Goal: Task Accomplishment & Management: Manage account settings

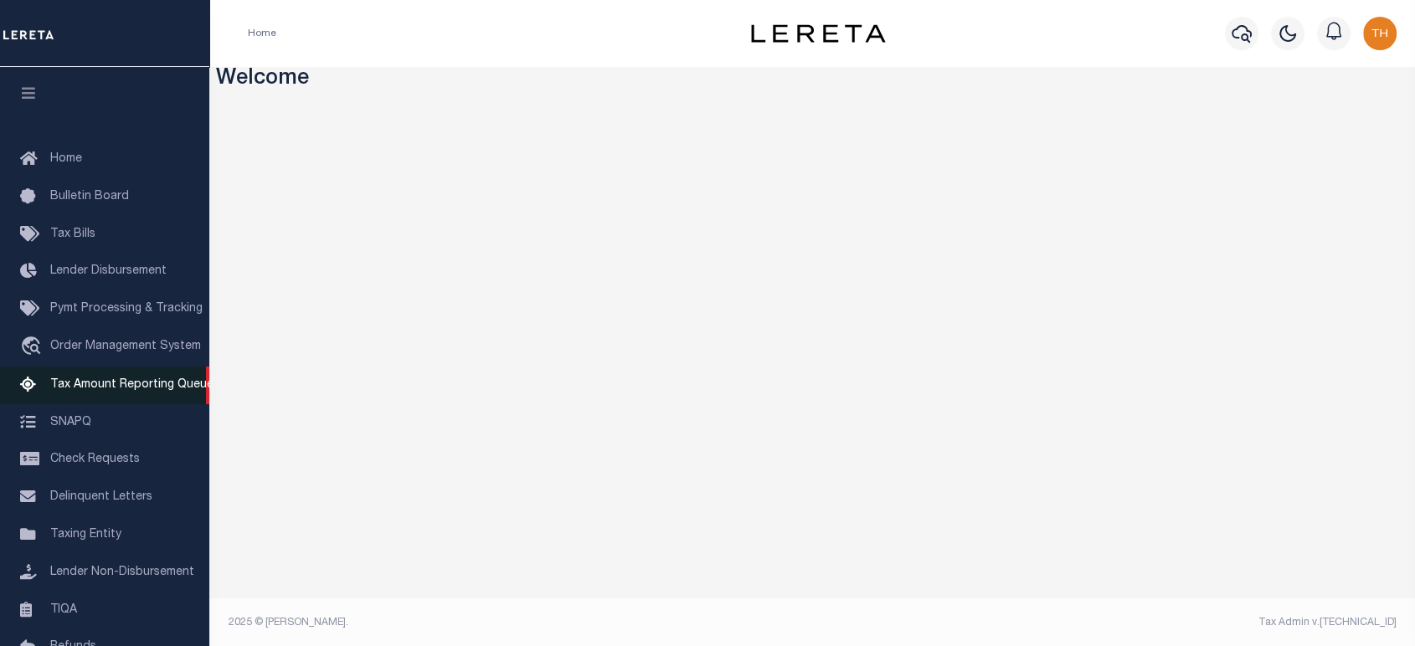
click at [130, 378] on link "Tax Amount Reporting Queue" at bounding box center [104, 386] width 209 height 38
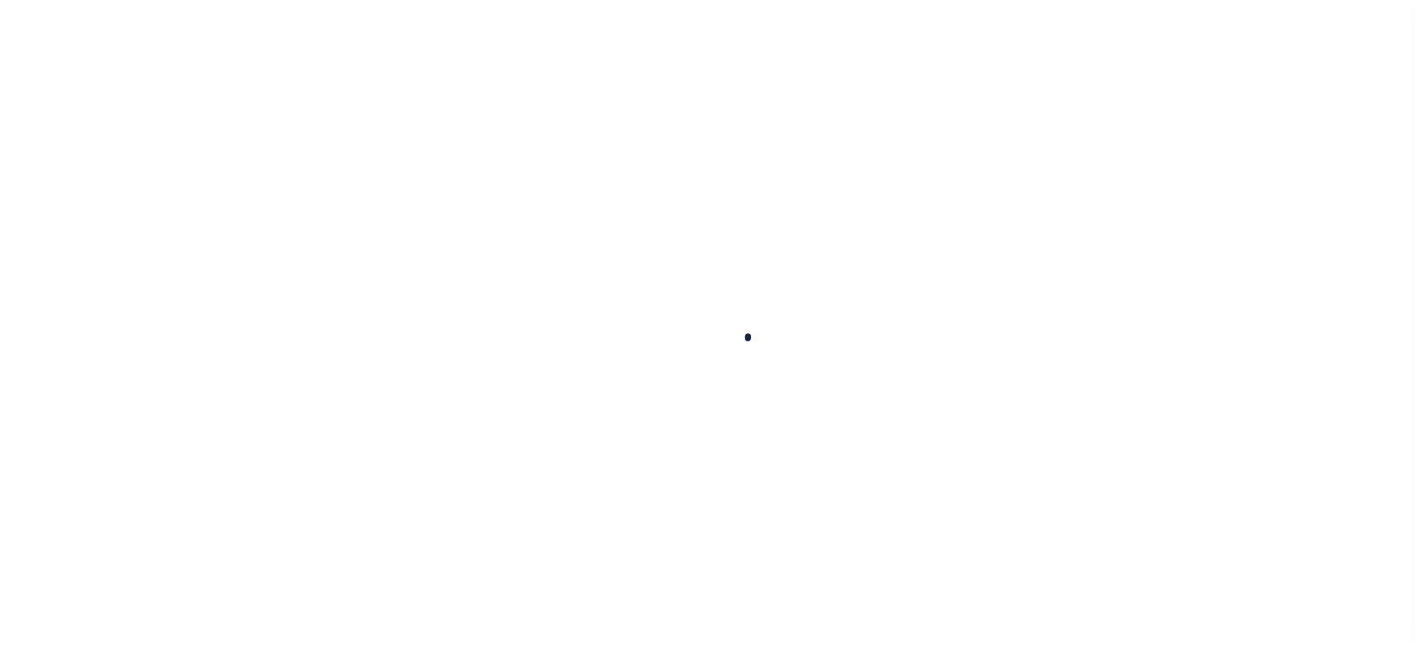
select select "100"
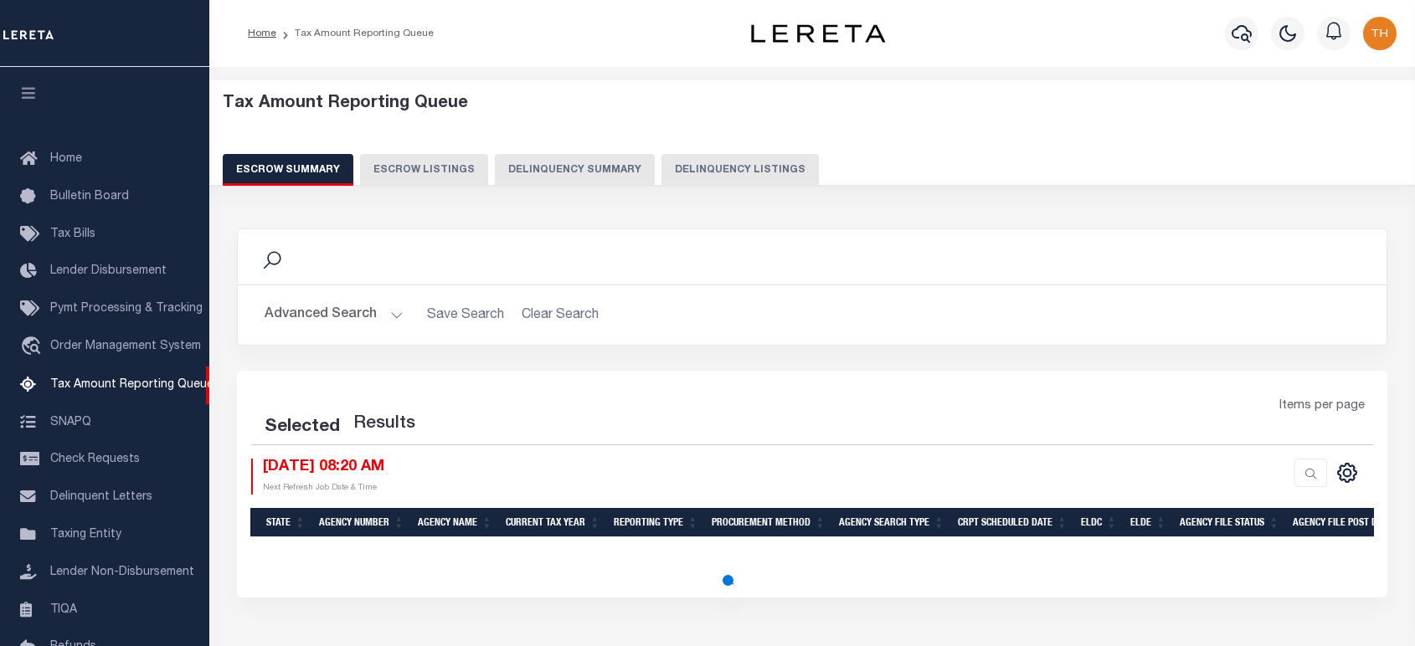
select select "100"
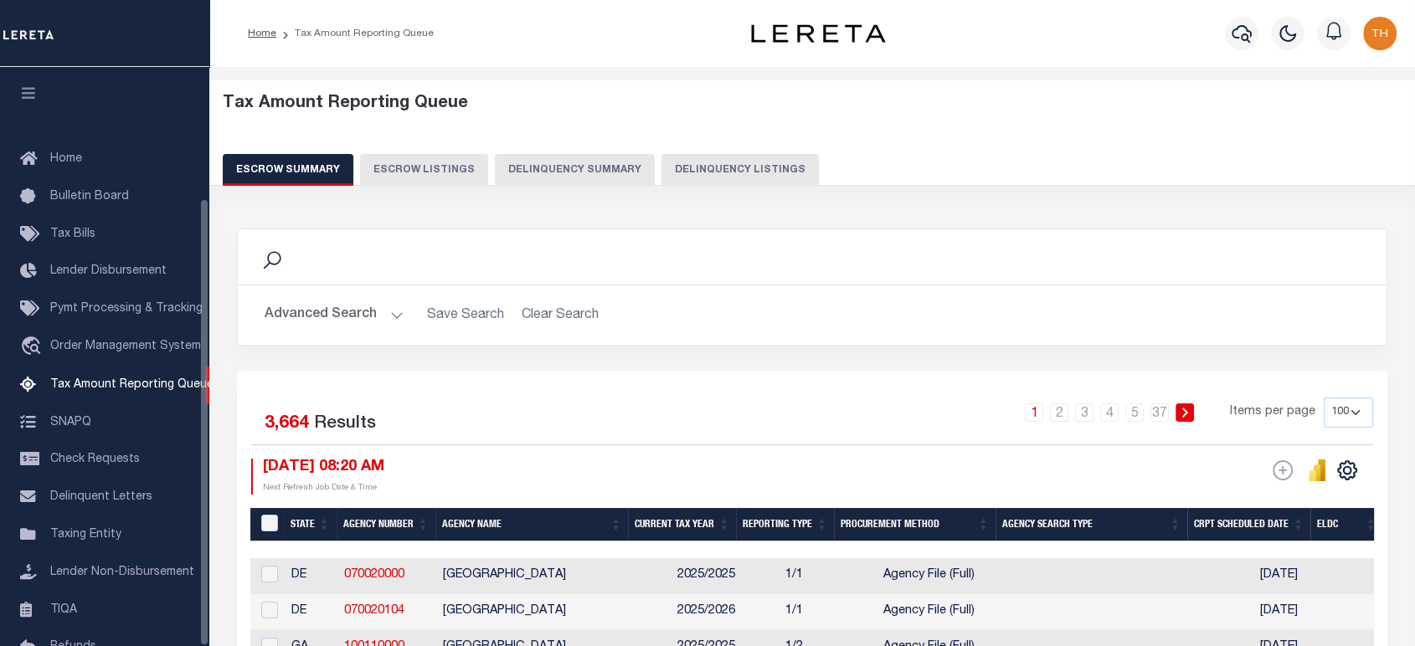
scroll to position [170, 0]
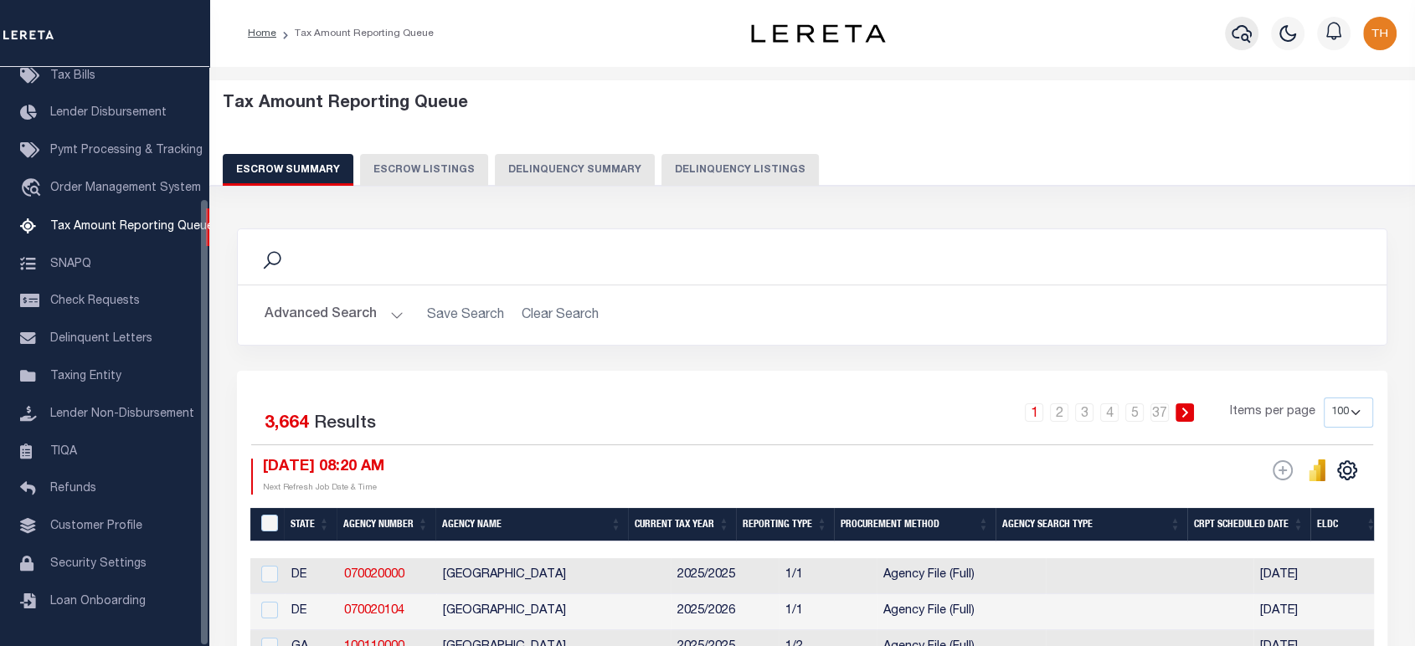
click at [1253, 38] on button "button" at bounding box center [1241, 33] width 33 height 33
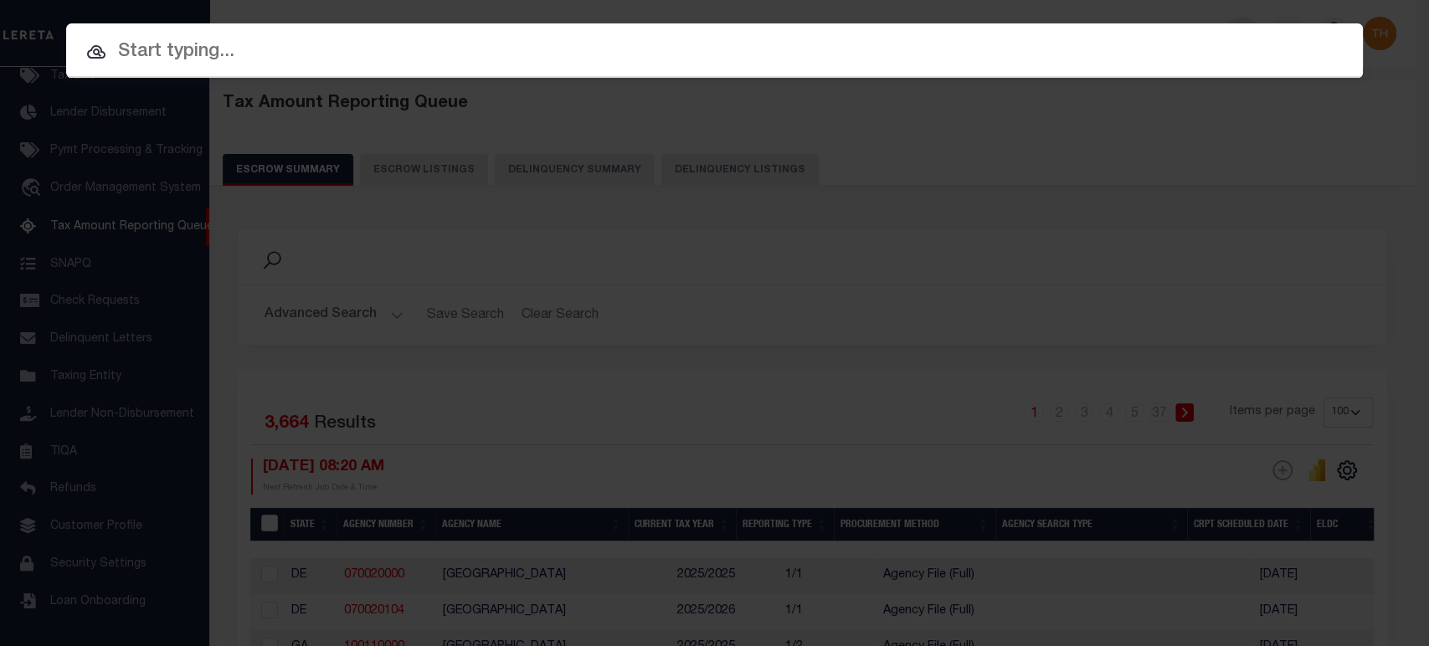
paste input "3243705"
type input "3243705"
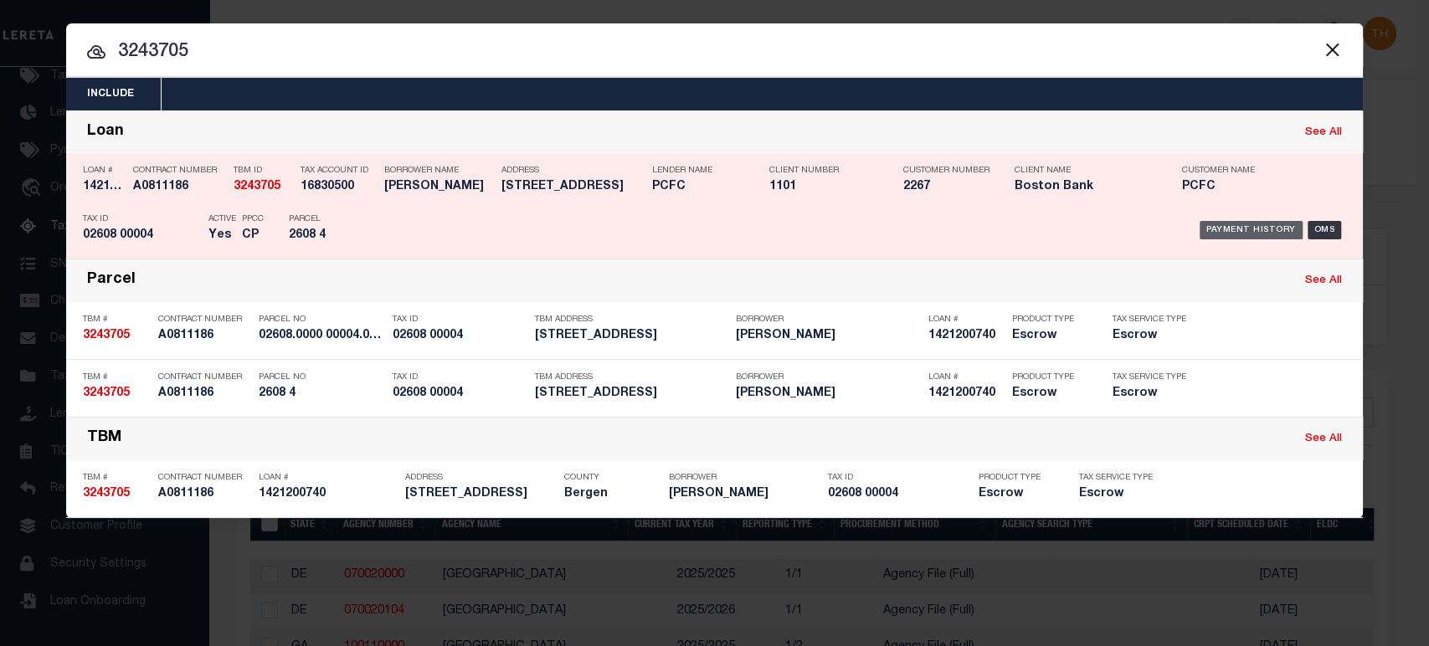
click at [1257, 229] on div "Payment History" at bounding box center [1251, 230] width 103 height 18
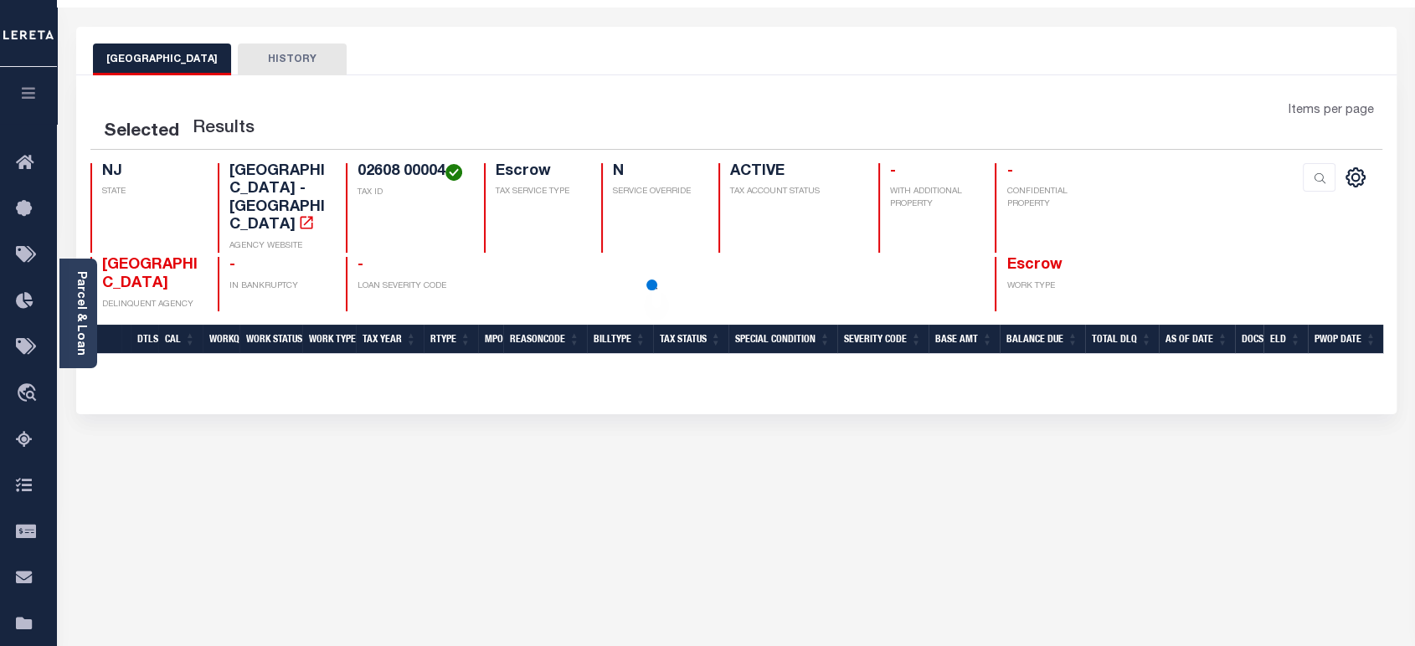
scroll to position [93, 0]
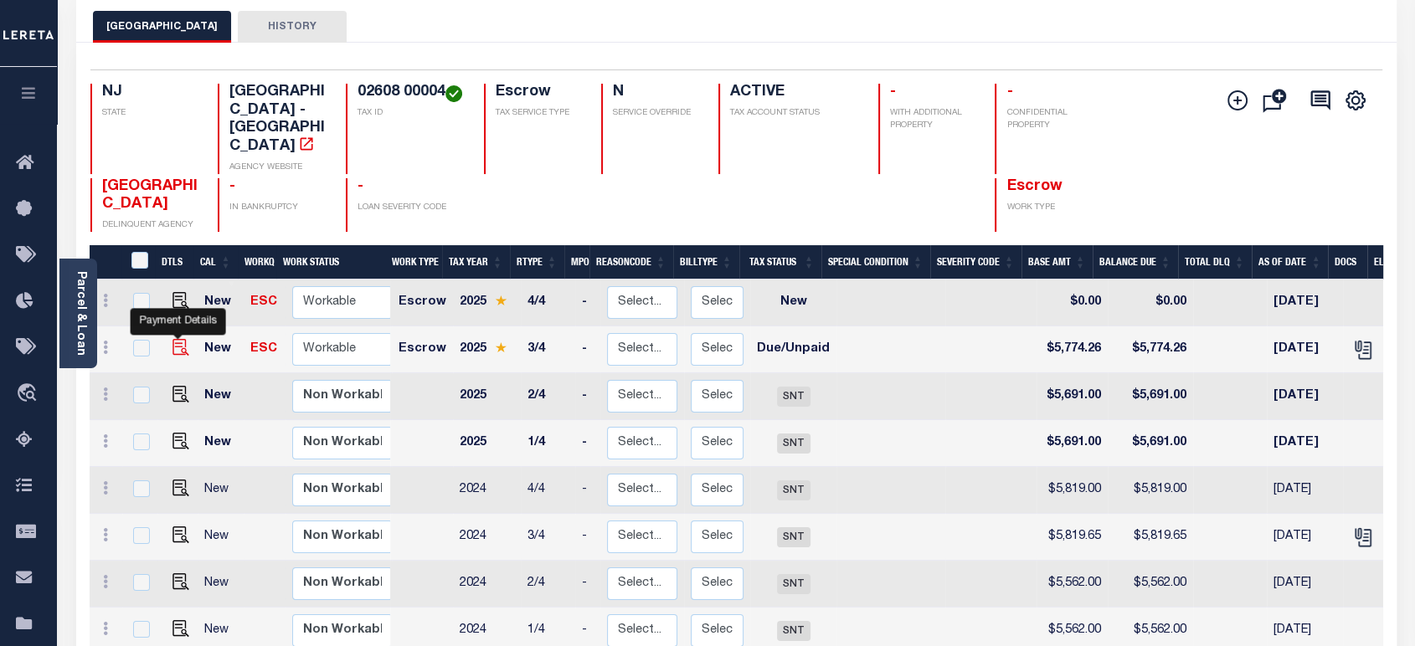
click at [174, 339] on img "" at bounding box center [180, 347] width 17 height 17
checkbox input "true"
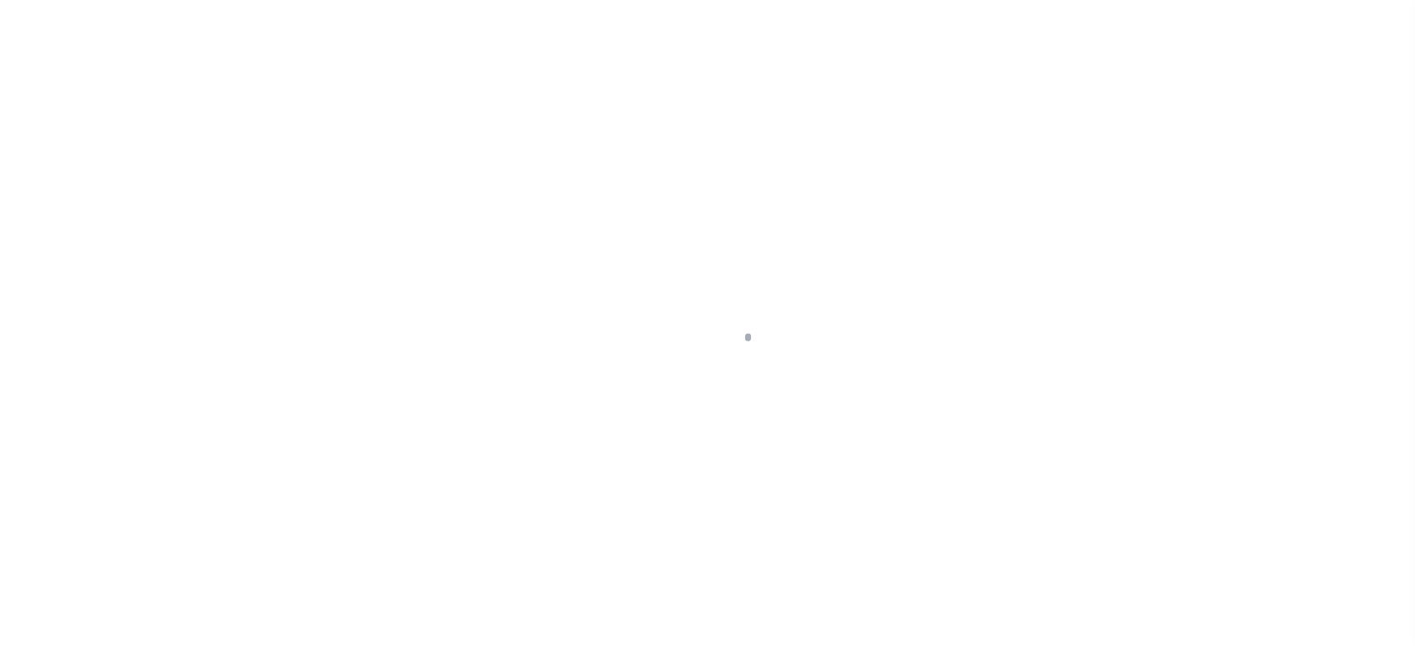
type input "00003008"
type input "[DATE]"
select select "DUE"
type input "$5,774.26"
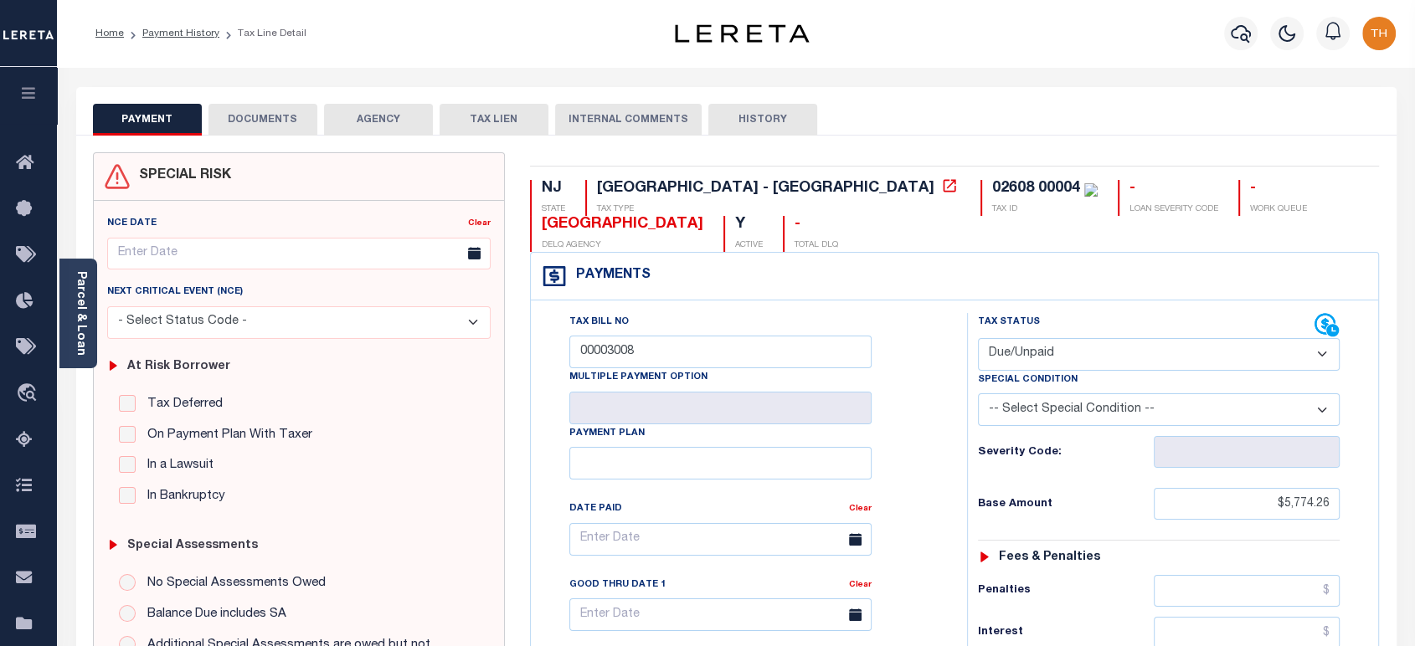
click at [1208, 346] on select "- Select Status Code - Open Due/Unpaid Paid Incomplete No Tax Due Internal Refu…" at bounding box center [1159, 354] width 362 height 33
select select "PYD"
click at [978, 339] on select "- Select Status Code - Open Due/Unpaid Paid Incomplete No Tax Due Internal Refu…" at bounding box center [1159, 354] width 362 height 33
type input "[DATE]"
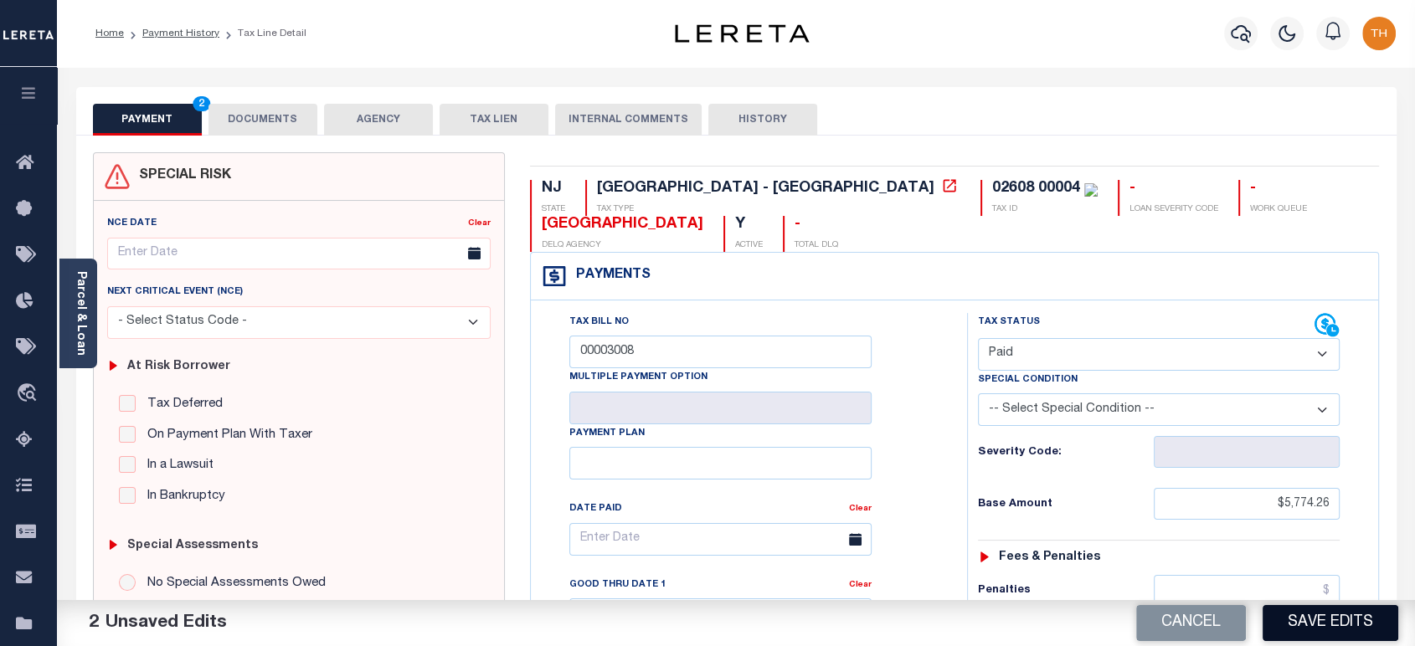
click at [1364, 612] on button "Save Edits" at bounding box center [1330, 623] width 136 height 36
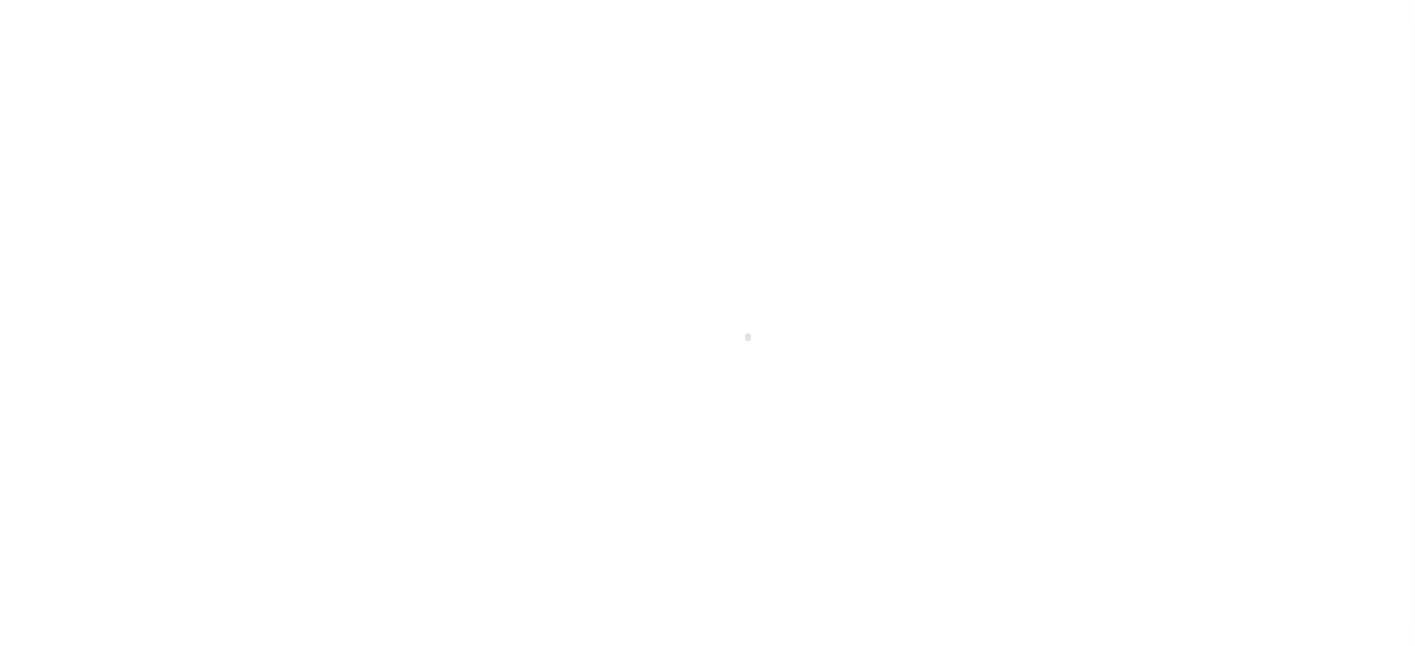
scroll to position [47, 0]
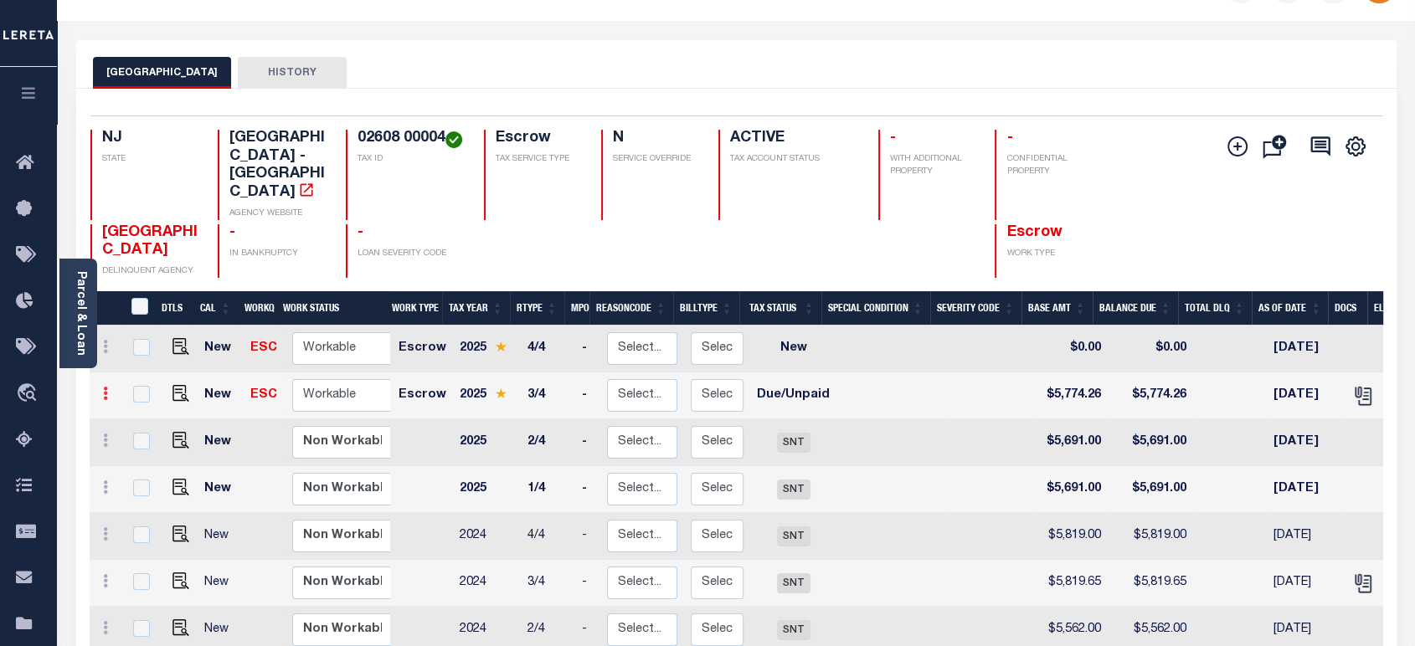
click at [97, 389] on link at bounding box center [105, 395] width 18 height 13
click at [141, 442] on img at bounding box center [145, 451] width 17 height 18
select select "DUE"
type input "$5,774.26"
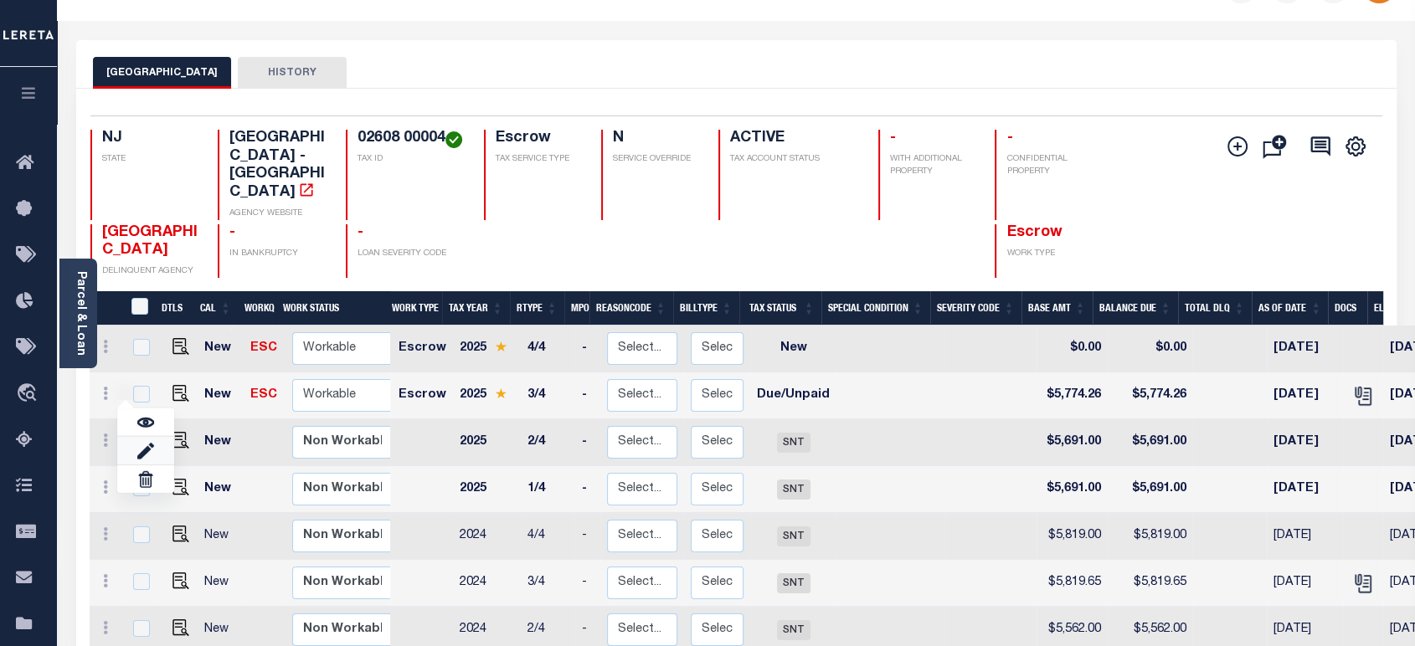
type input "00003008"
type input "09/11/2025"
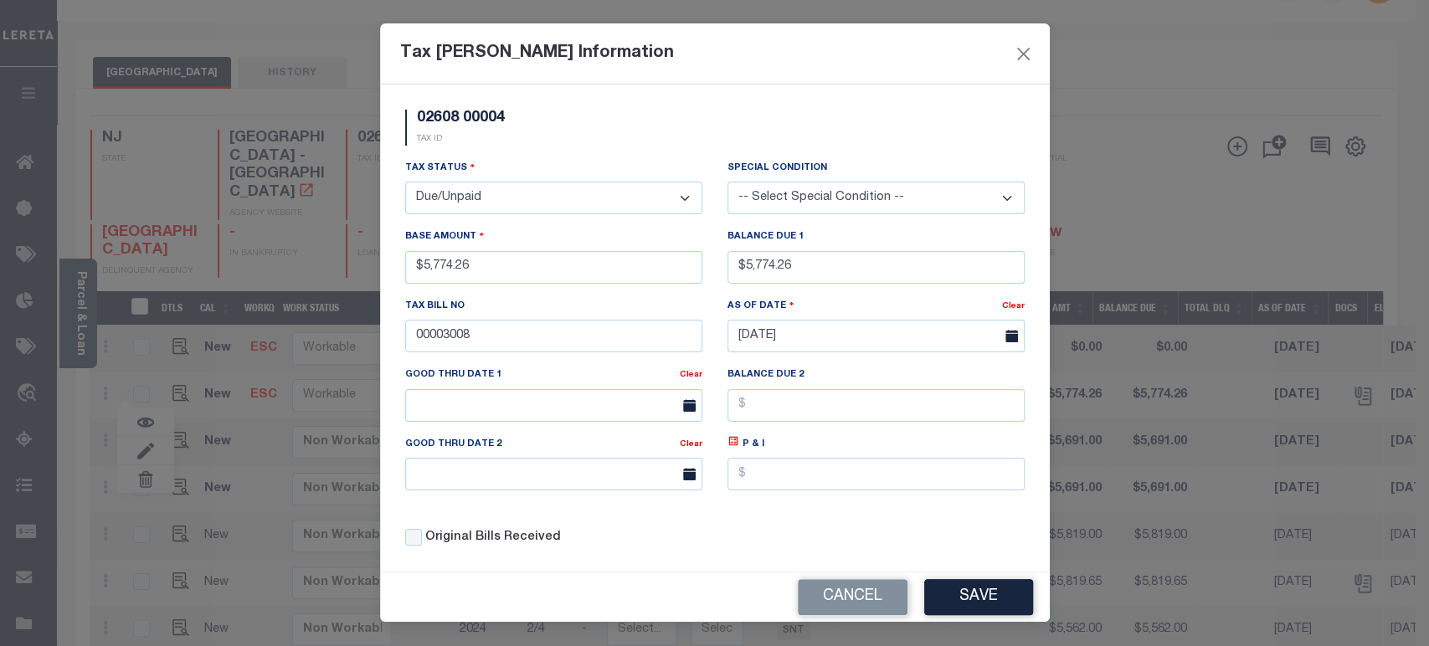
drag, startPoint x: 603, startPoint y: 203, endPoint x: 582, endPoint y: 217, distance: 25.3
click at [603, 203] on select "- Select Status - Open Due/Unpaid Paid Incomplete No Tax Due Internal Refund Pr…" at bounding box center [553, 198] width 297 height 33
click at [530, 200] on select "- Select Status - Open Due/Unpaid Paid Incomplete No Tax Due Internal Refund Pr…" at bounding box center [553, 198] width 297 height 33
select select "PYD"
click at [405, 182] on select "- Select Status - Open Due/Unpaid Paid Incomplete No Tax Due Internal Refund Pr…" at bounding box center [553, 198] width 297 height 33
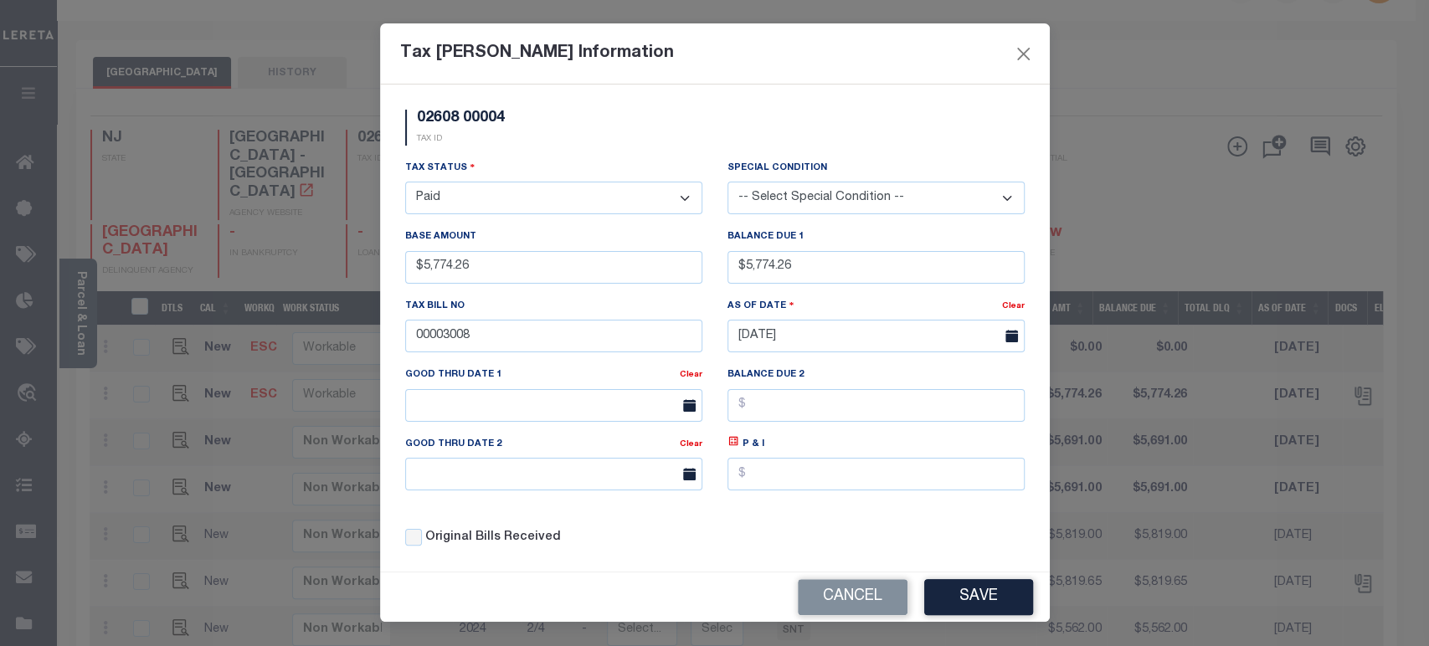
click at [994, 599] on button "Save" at bounding box center [978, 597] width 109 height 36
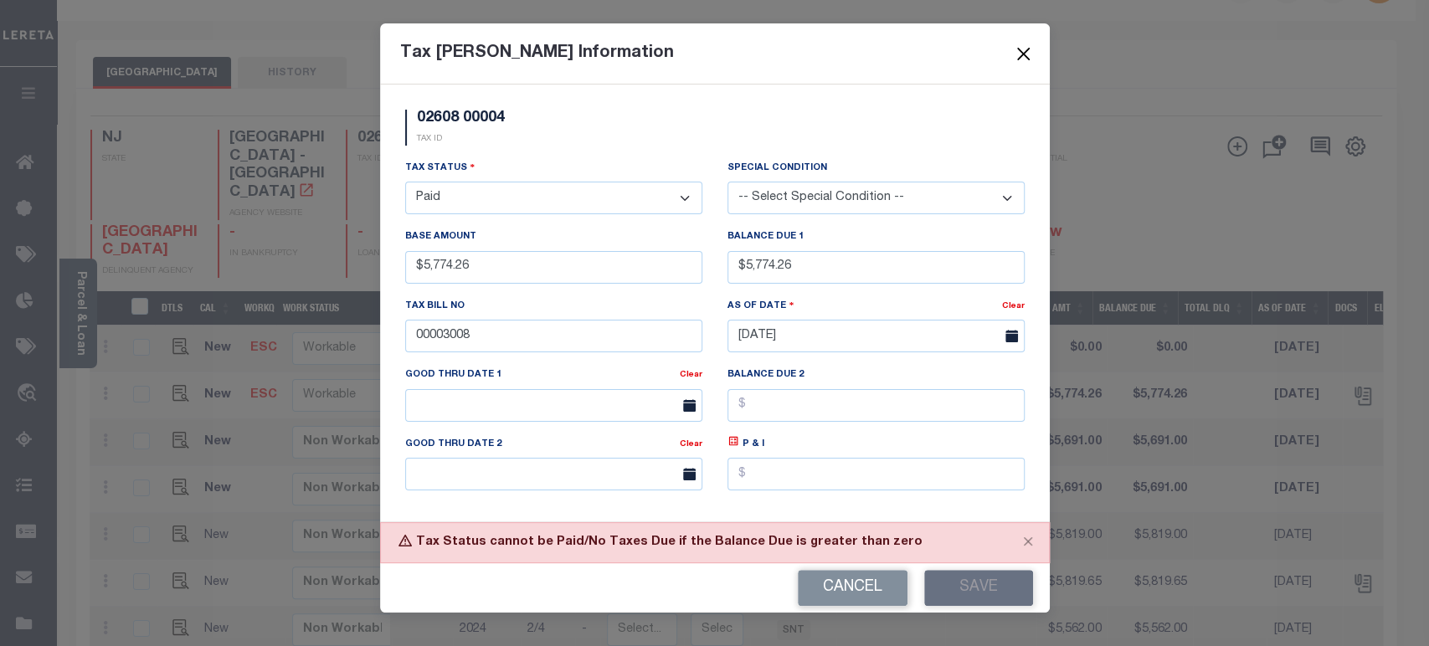
drag, startPoint x: 1018, startPoint y: 52, endPoint x: 899, endPoint y: 84, distance: 123.1
click at [1018, 52] on button "Close" at bounding box center [1023, 54] width 22 height 22
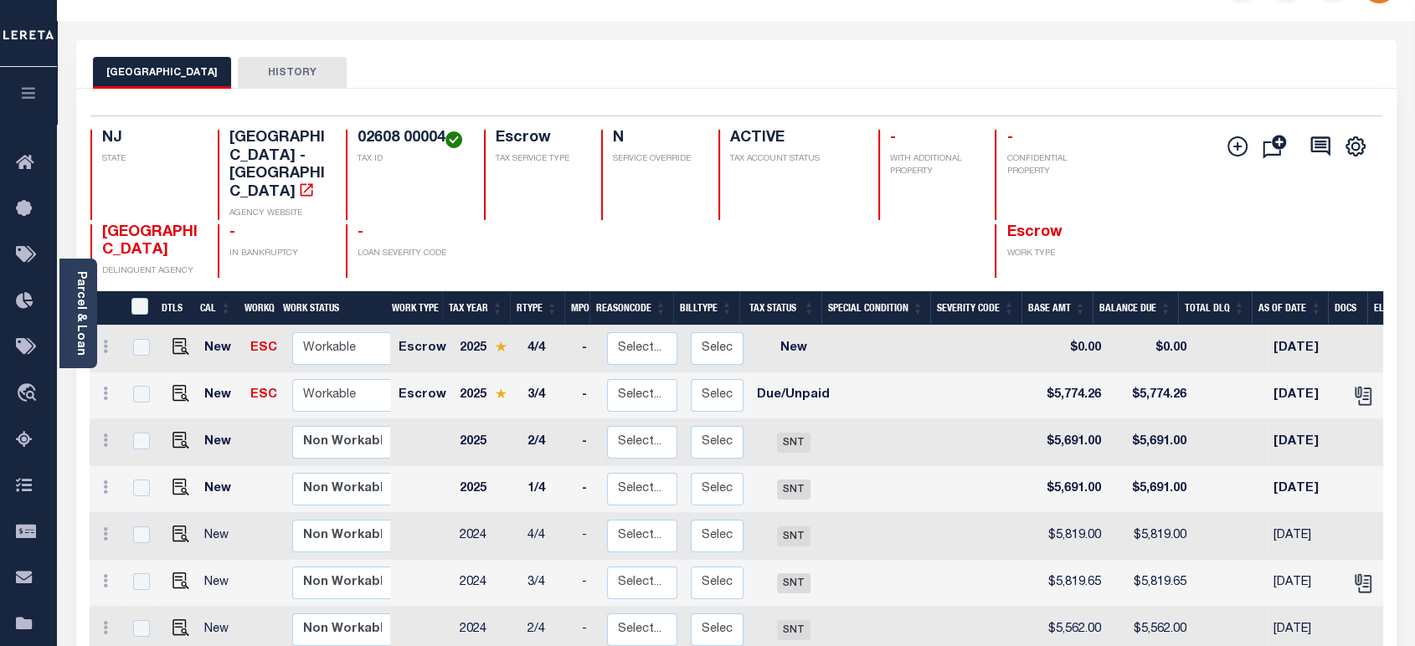
click at [20, 95] on icon "button" at bounding box center [28, 92] width 19 height 15
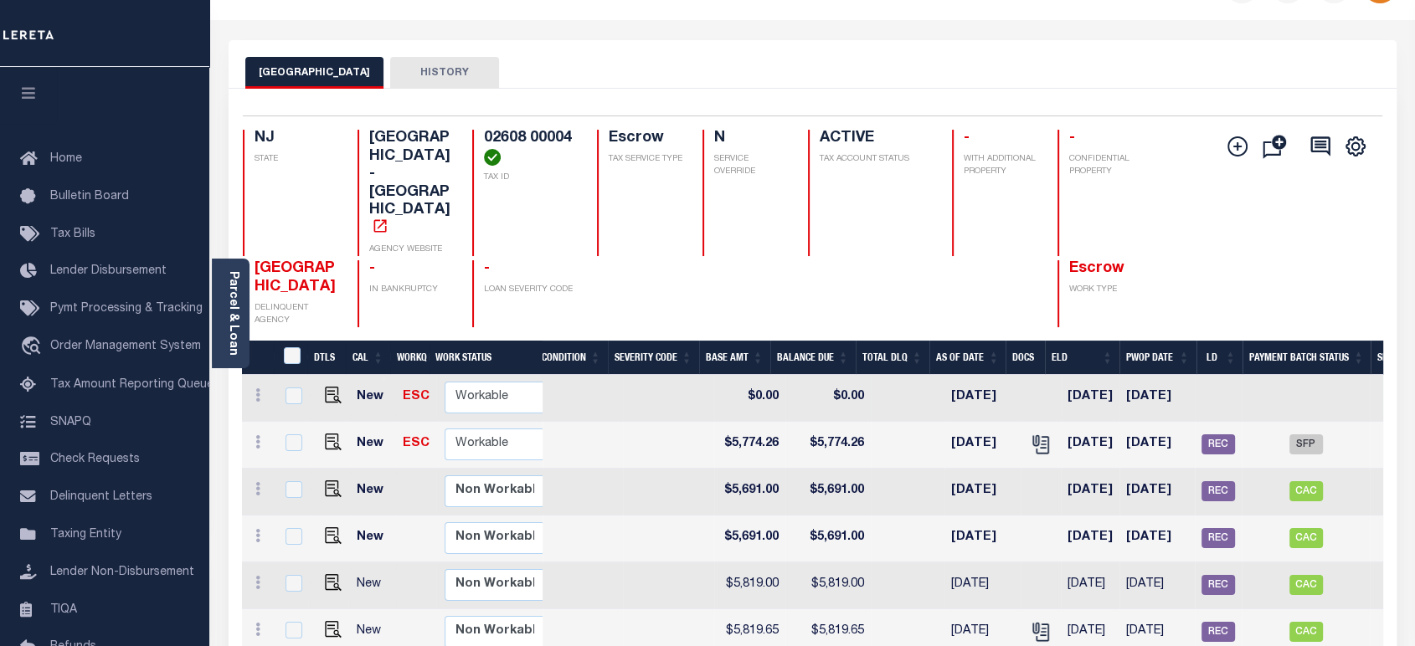
scroll to position [0, 0]
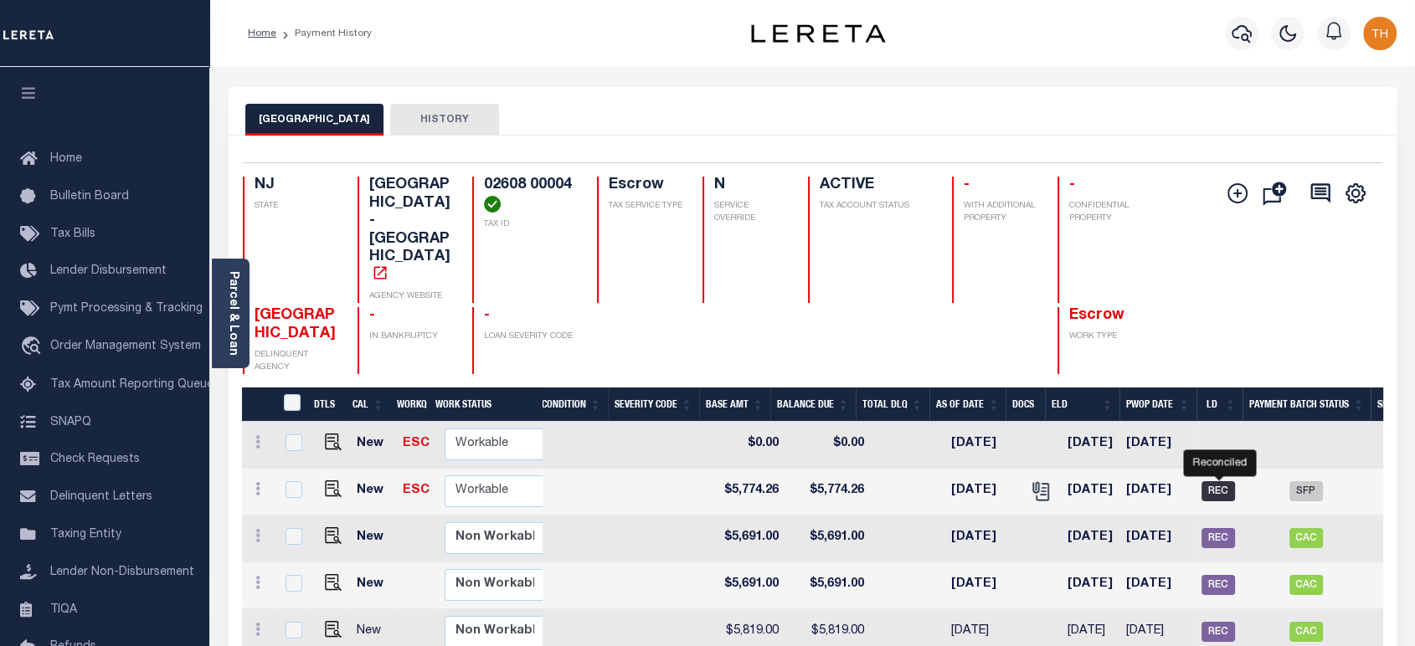
click at [1223, 481] on span "REC" at bounding box center [1217, 491] width 33 height 20
checkbox input "true"
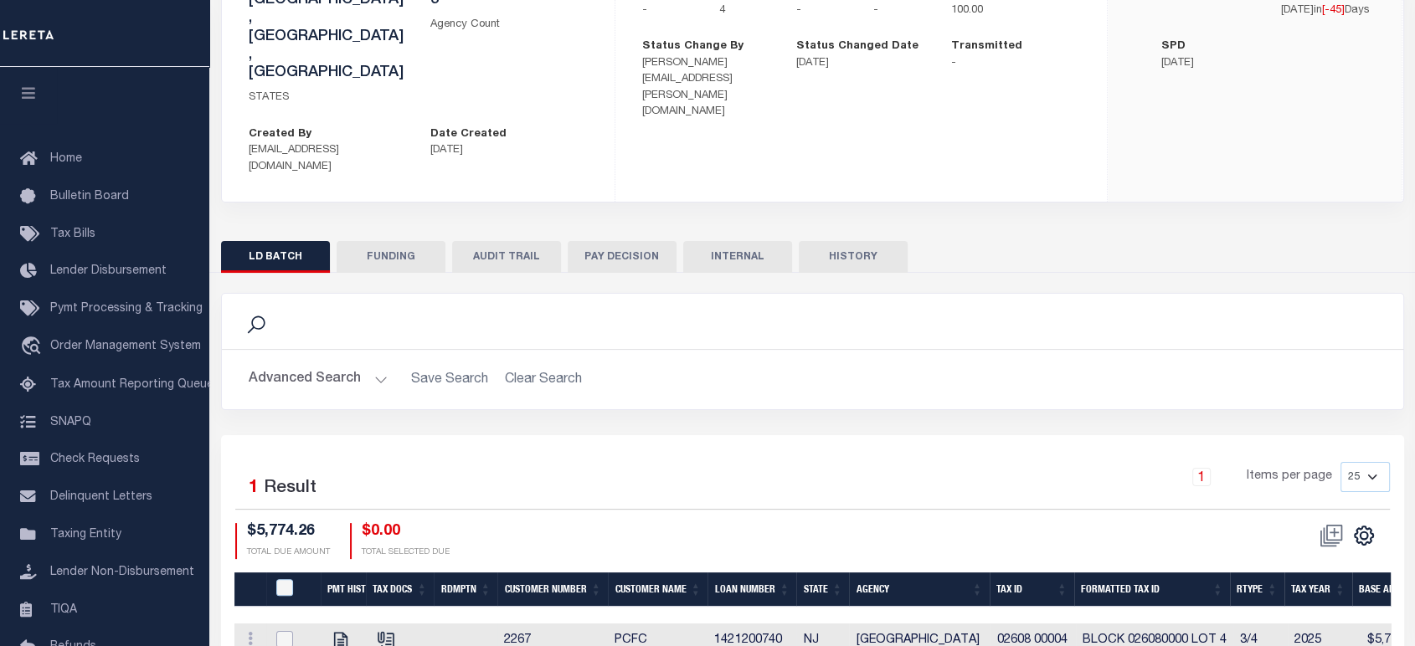
click at [288, 631] on input "checkbox" at bounding box center [284, 639] width 17 height 17
checkbox input "true"
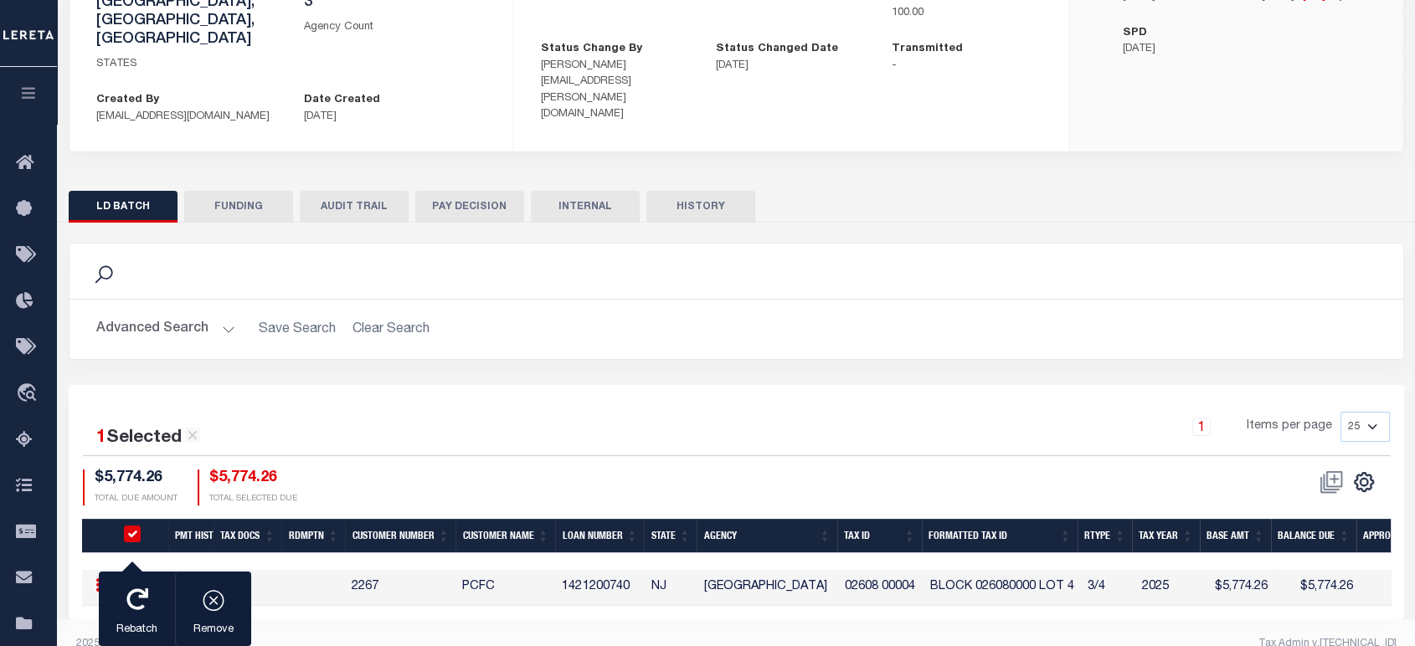
click at [100, 581] on link at bounding box center [98, 587] width 18 height 13
click at [258, 627] on link "View Accutax Payment History" at bounding box center [196, 641] width 212 height 28
checkbox input "false"
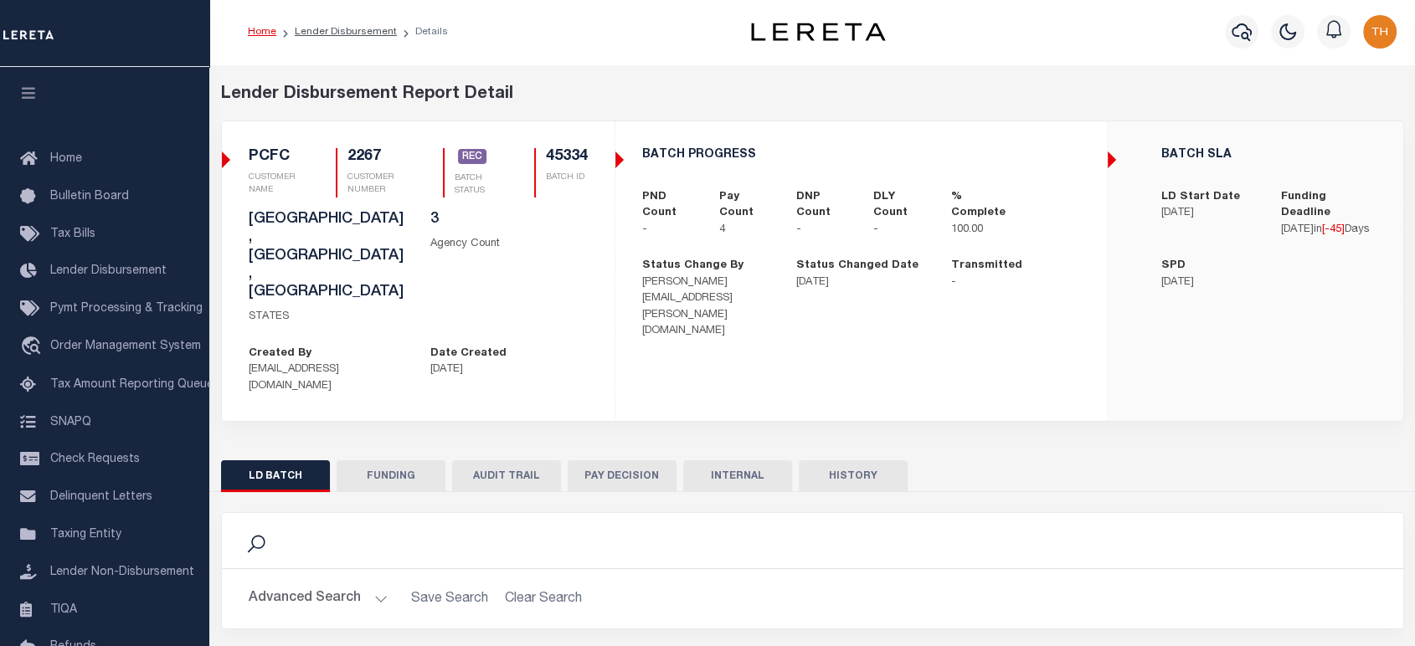
scroll to position [221, 0]
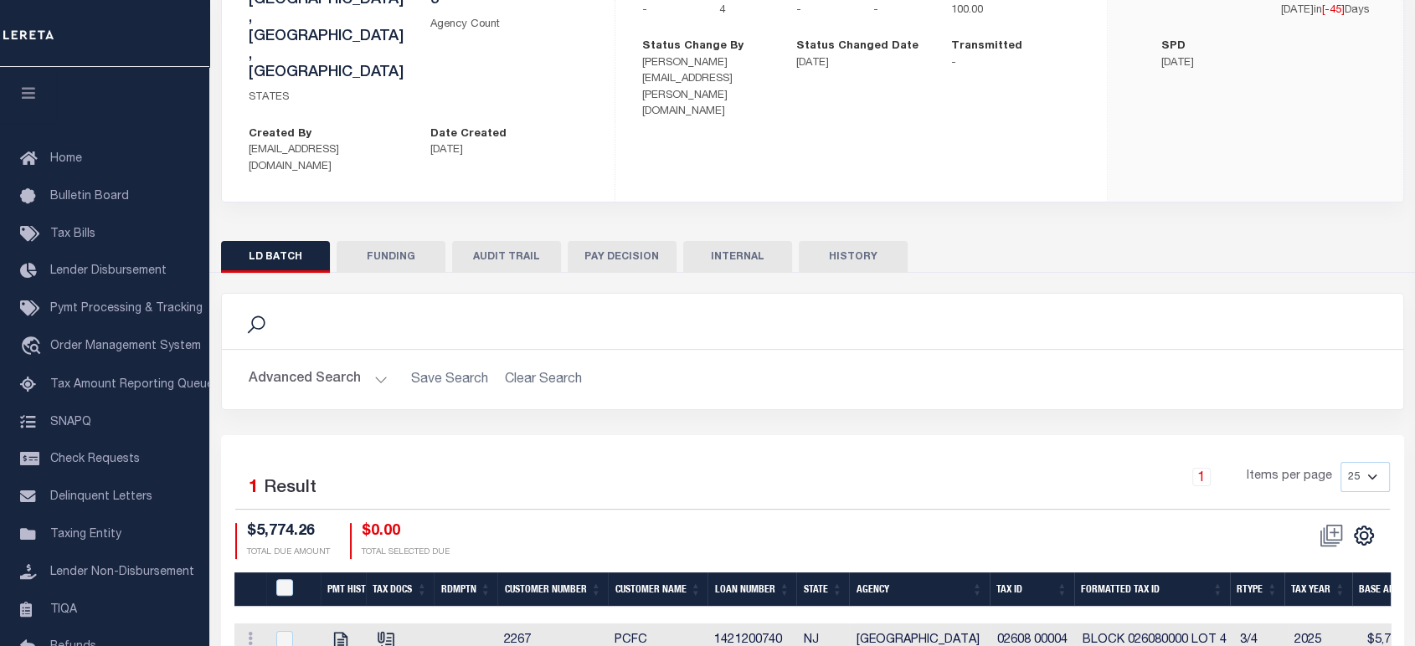
click at [254, 635] on link at bounding box center [250, 641] width 18 height 13
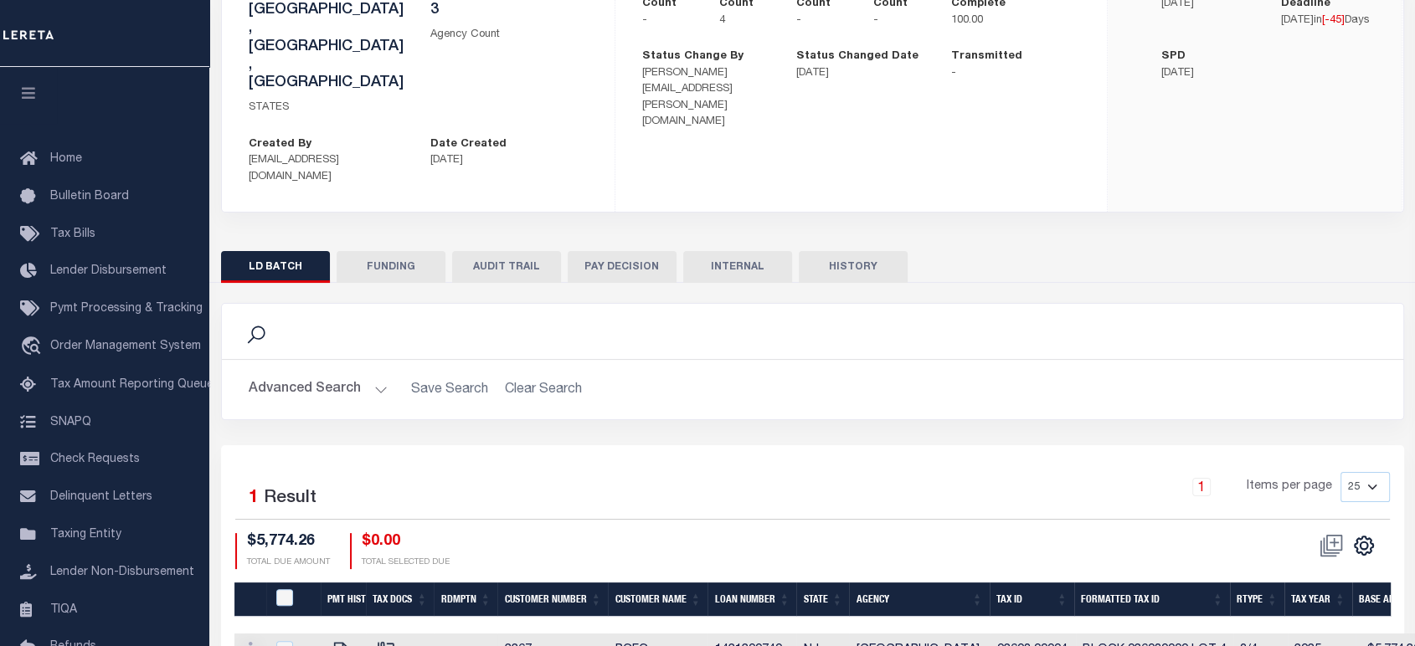
checkbox input "true"
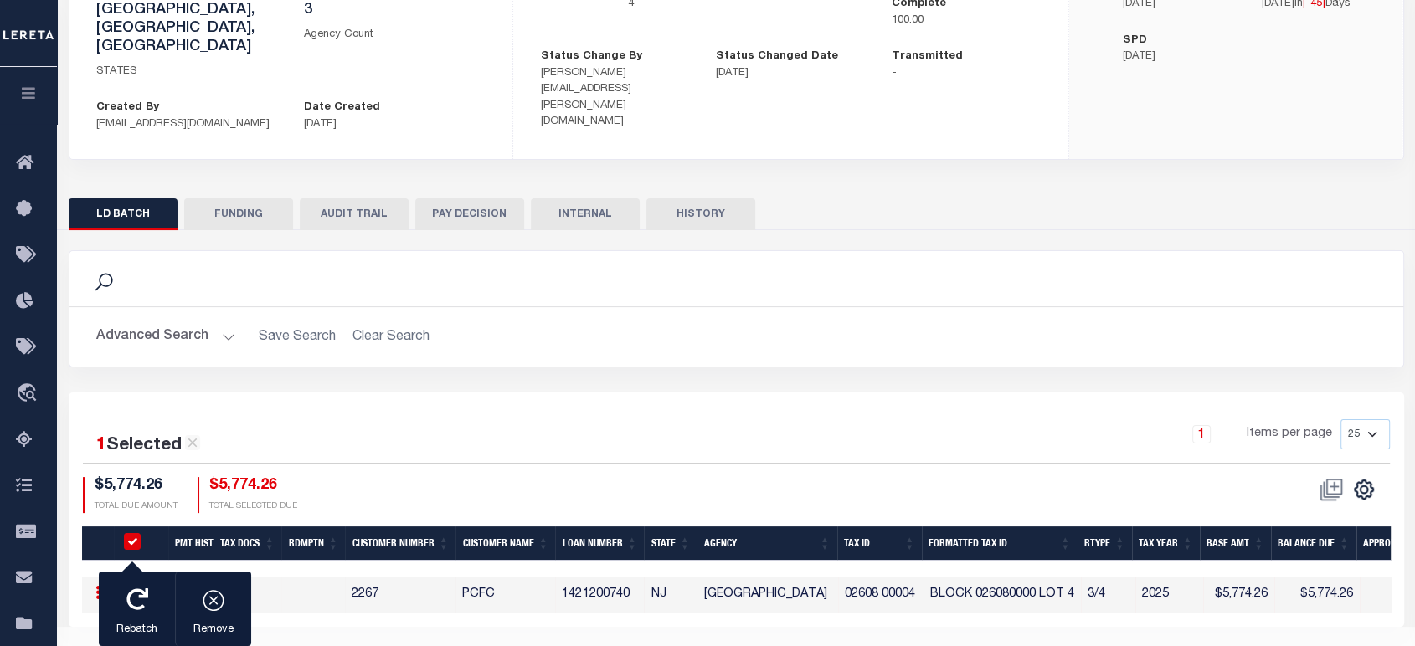
scroll to position [208, 0]
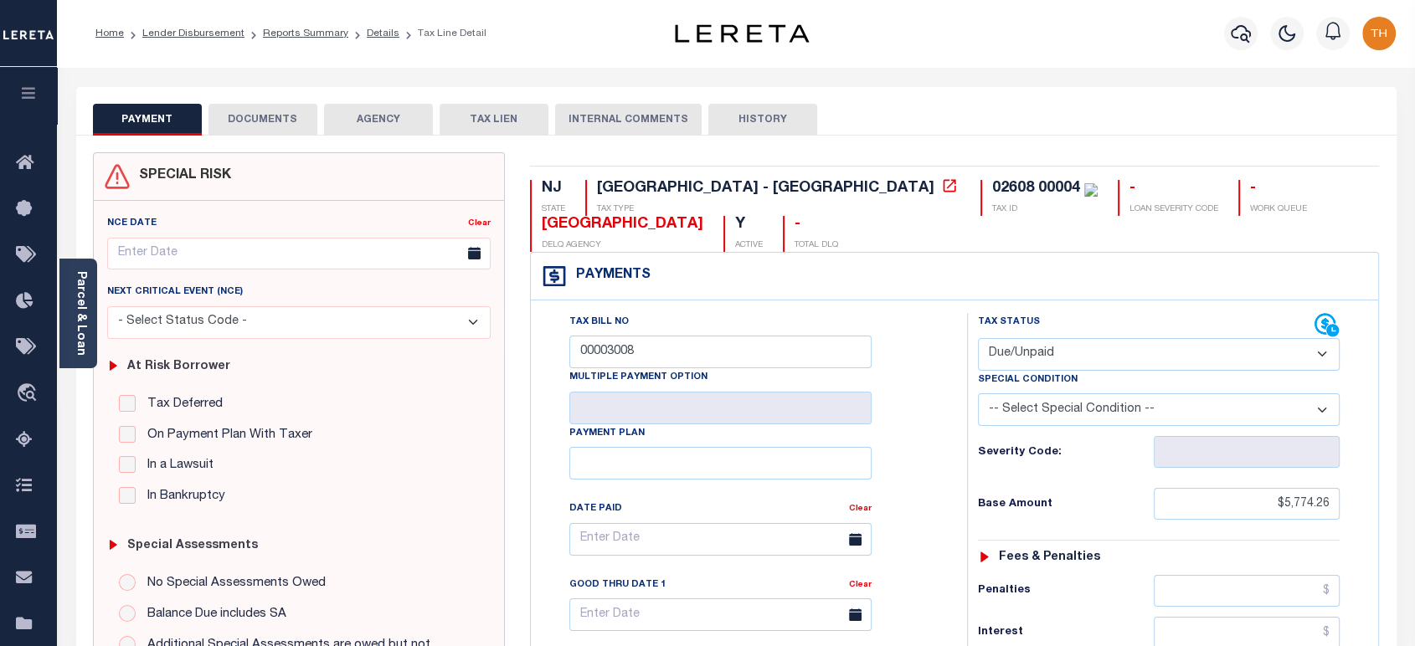
click at [1078, 352] on select "- Select Status Code - Open Due/Unpaid Paid Incomplete No Tax Due Internal Refu…" at bounding box center [1159, 354] width 362 height 33
select select "PYD"
click at [978, 339] on select "- Select Status Code - Open Due/Unpaid Paid Incomplete No Tax Due Internal Refu…" at bounding box center [1159, 354] width 362 height 33
type input "[DATE]"
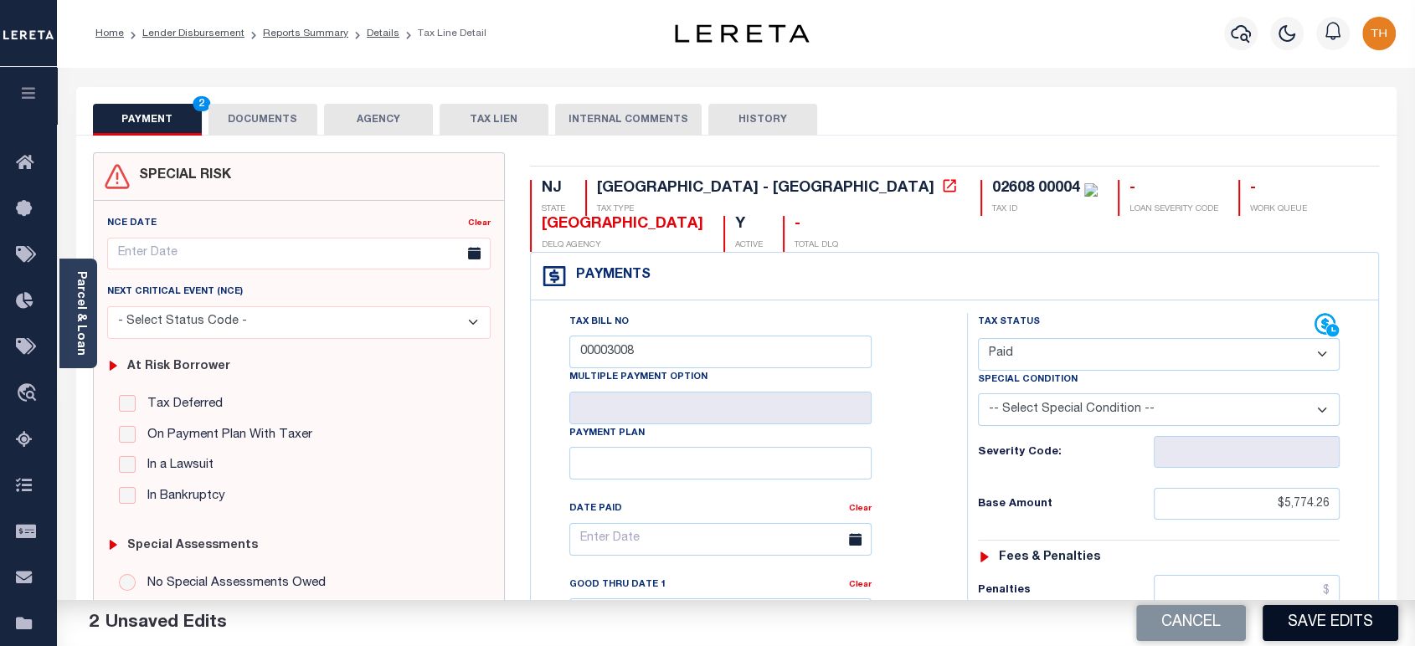
click at [1318, 635] on button "Save Edits" at bounding box center [1330, 623] width 136 height 36
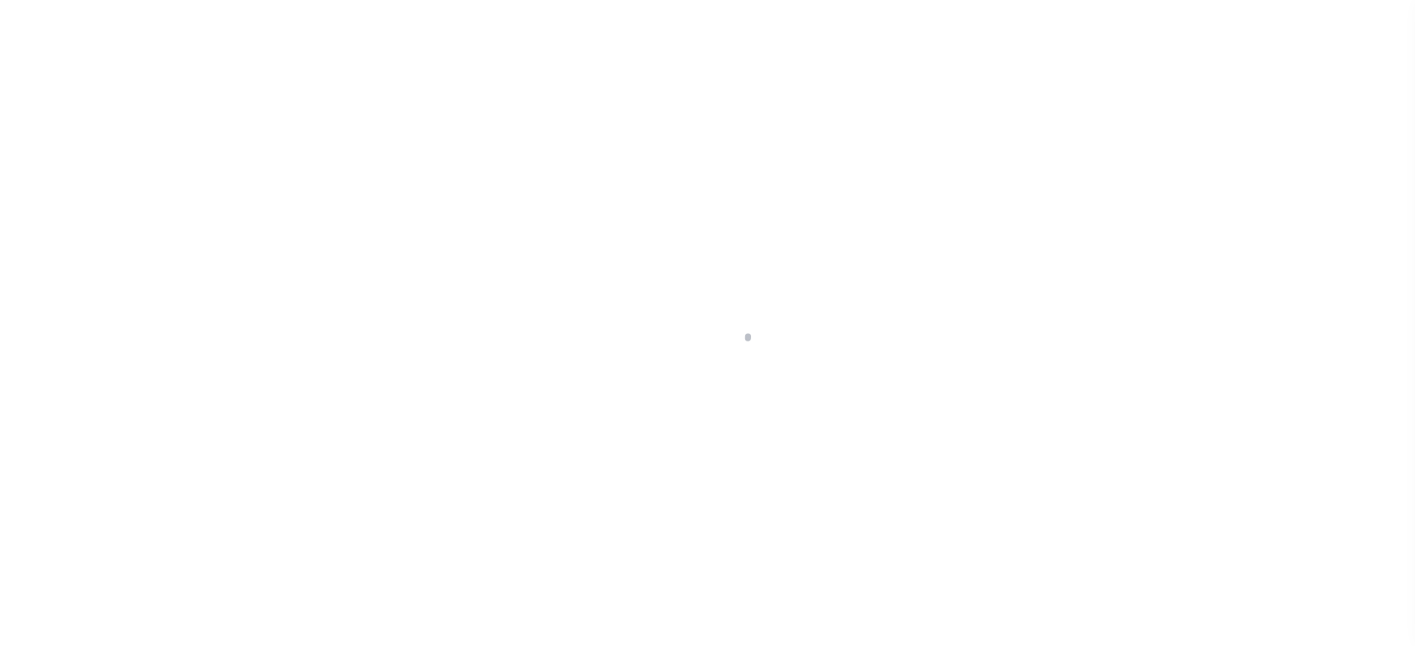
scroll to position [2, 0]
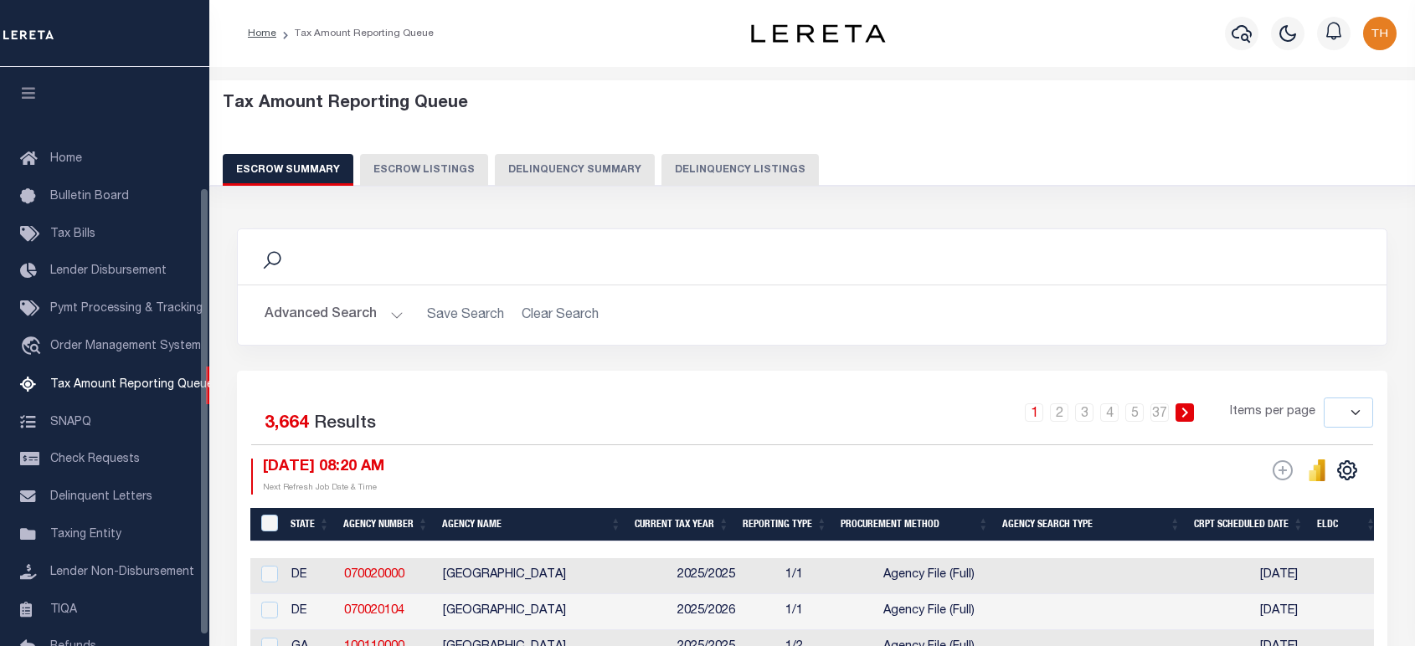
select select
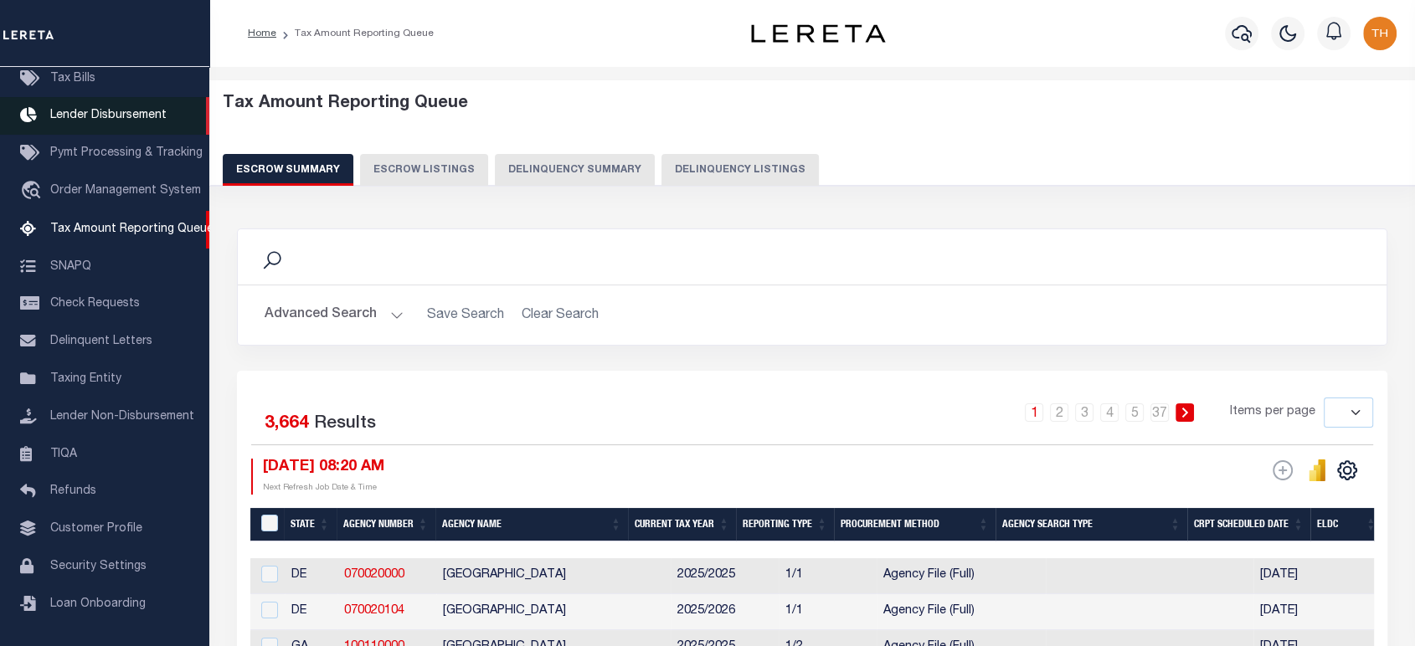
click at [99, 121] on span "Lender Disbursement" at bounding box center [108, 116] width 116 height 12
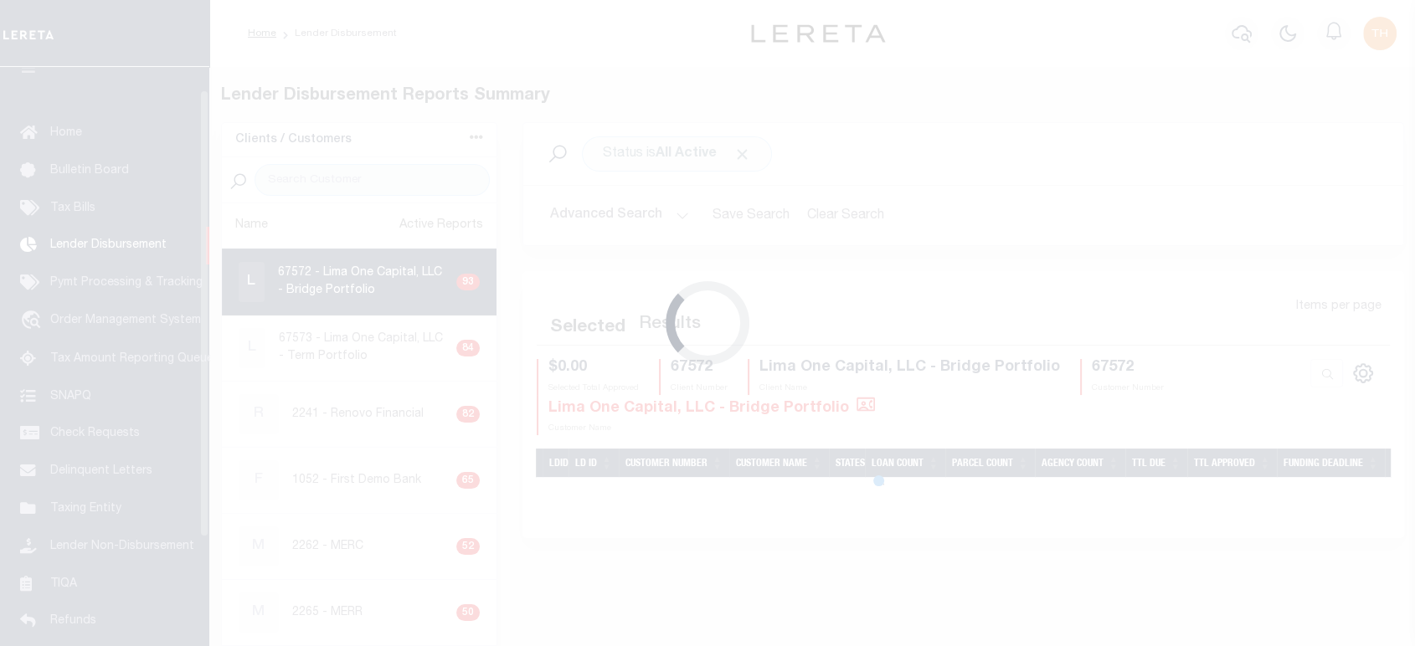
scroll to position [29, 0]
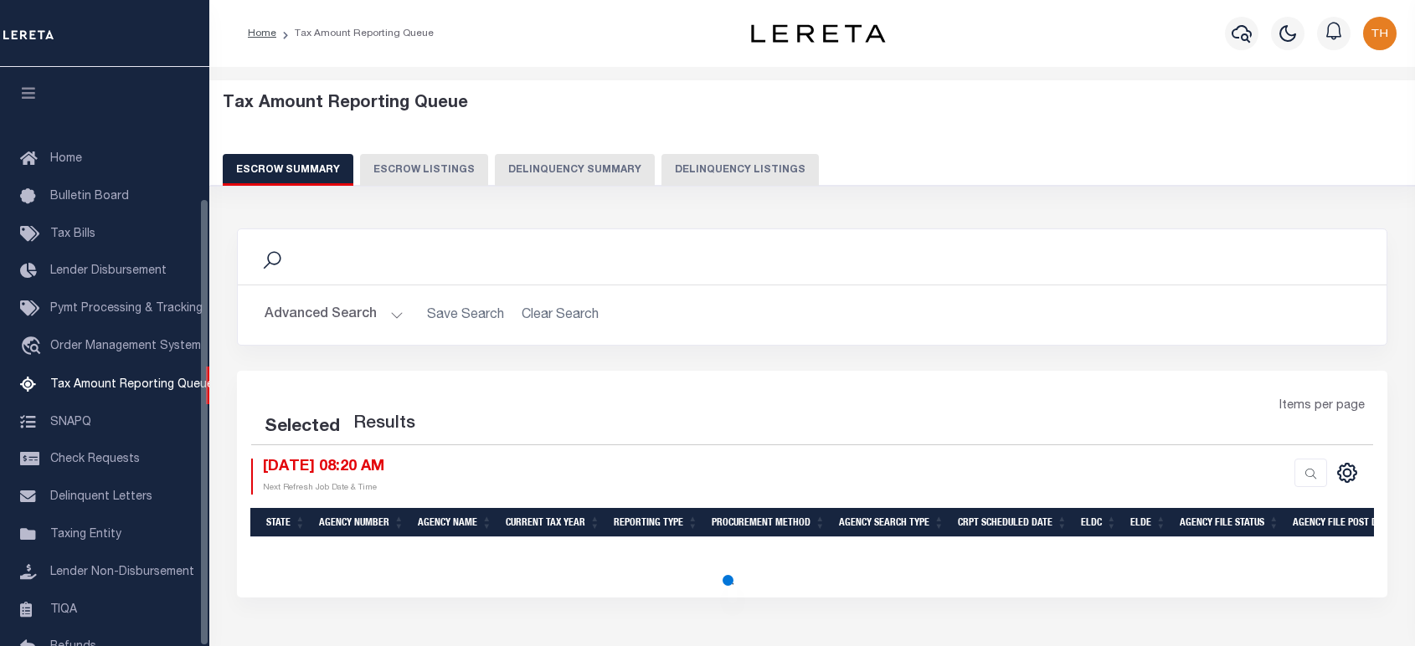
select select
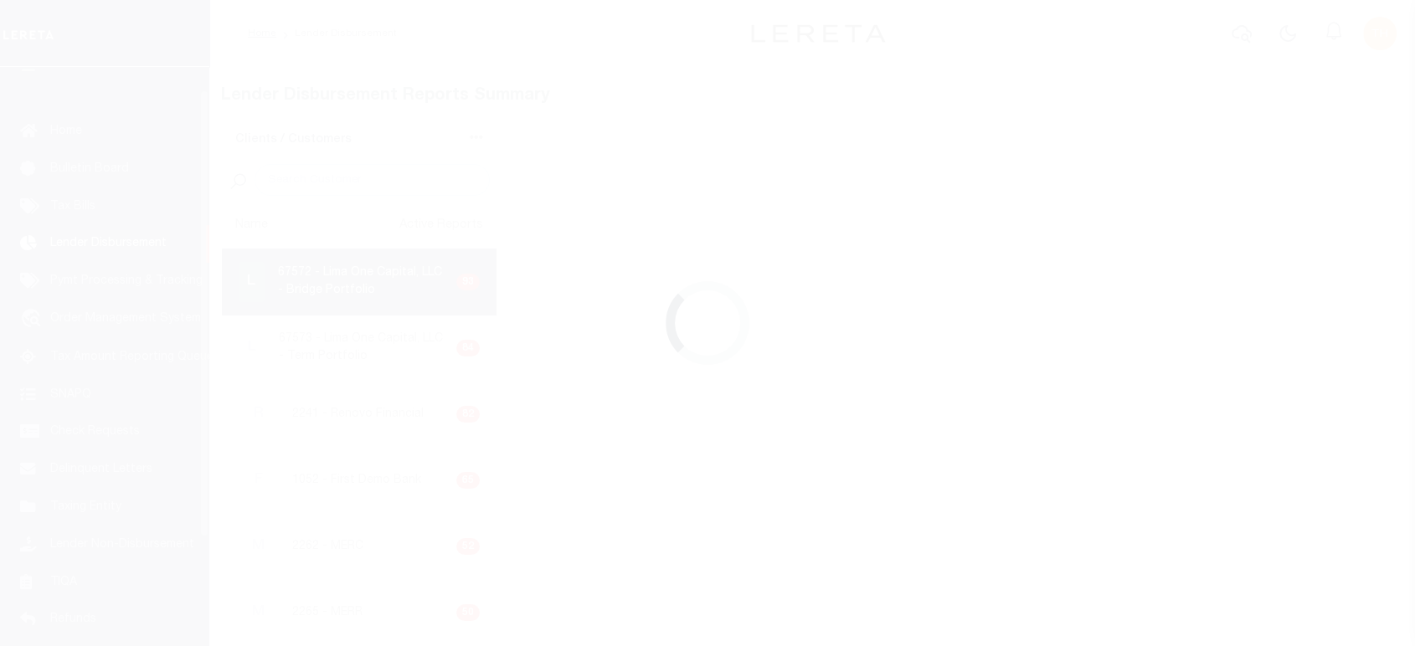
scroll to position [29, 0]
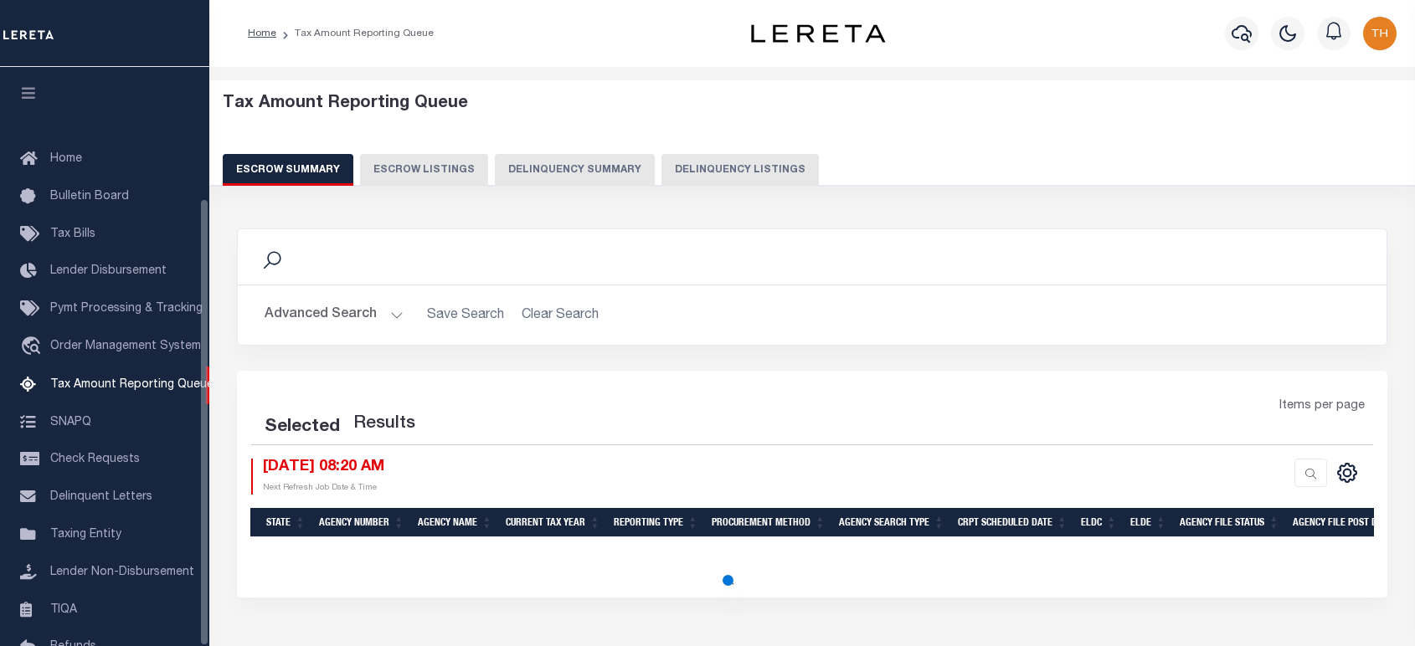
select select "100"
click at [1239, 32] on icon "button" at bounding box center [1241, 33] width 20 height 20
select select "100"
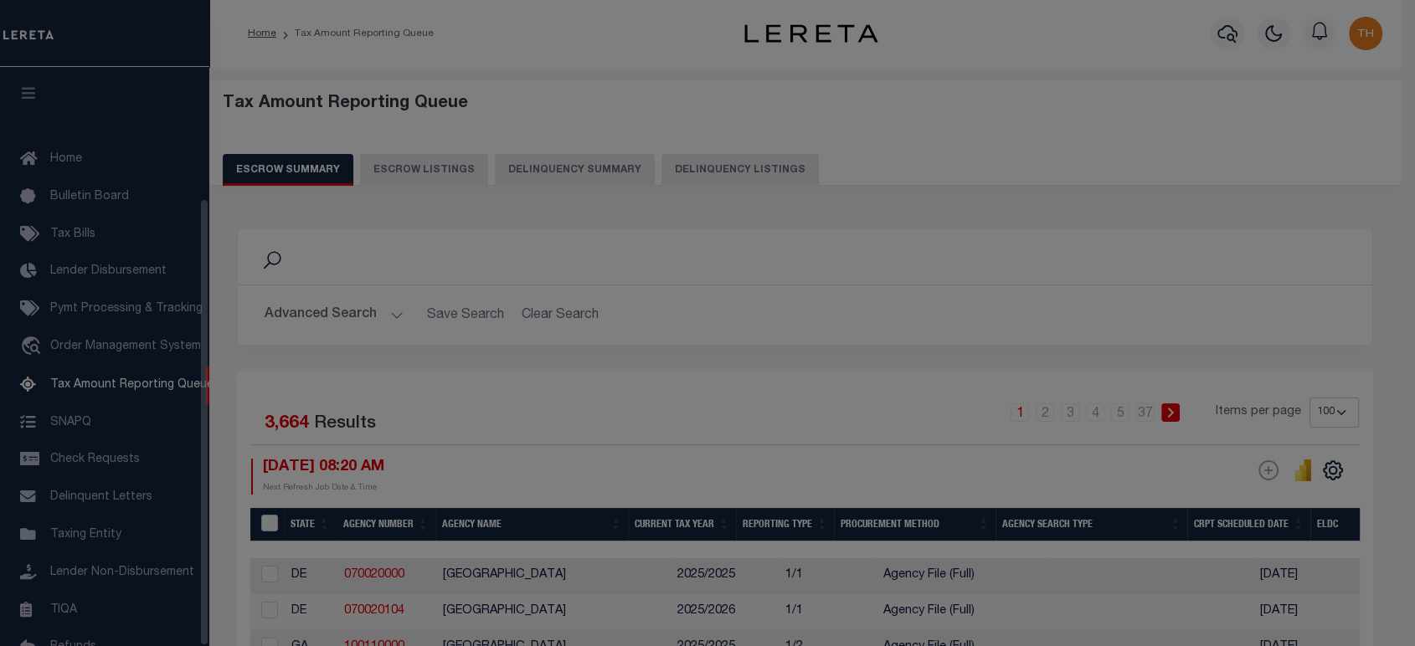
click at [1241, 35] on div at bounding box center [707, 323] width 1415 height 646
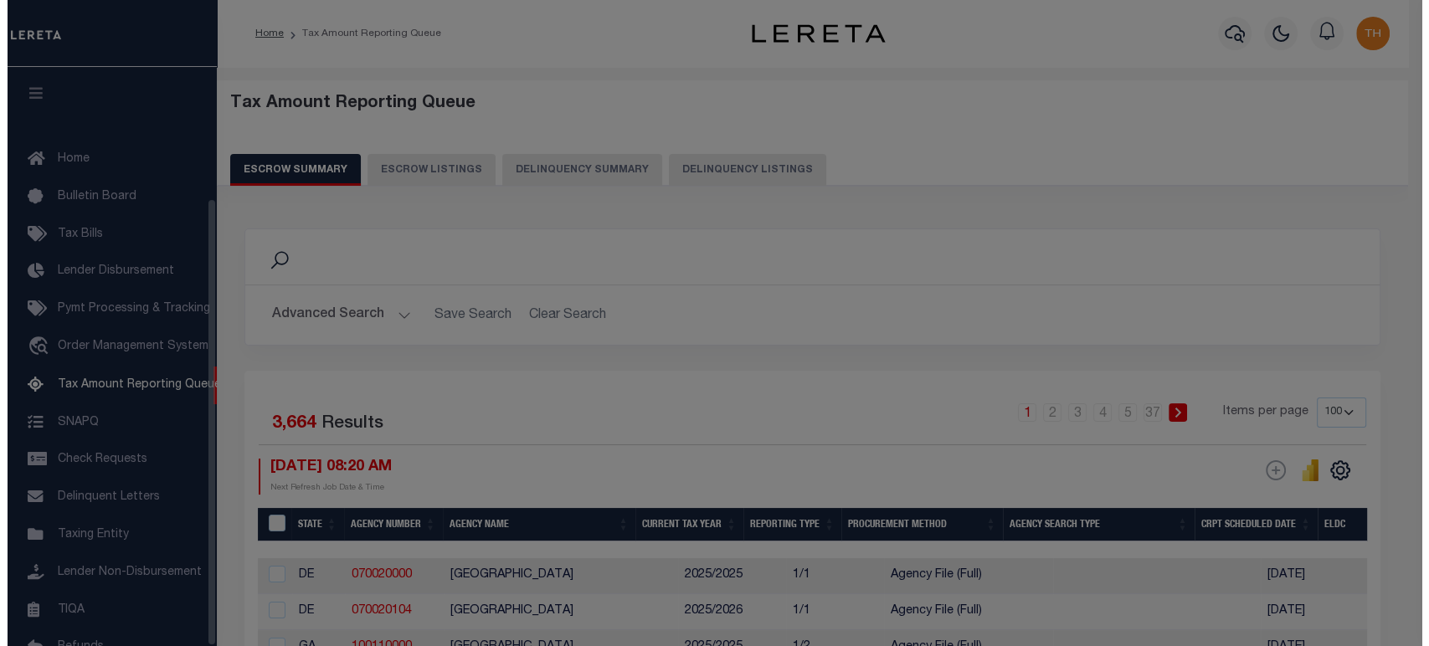
scroll to position [170, 0]
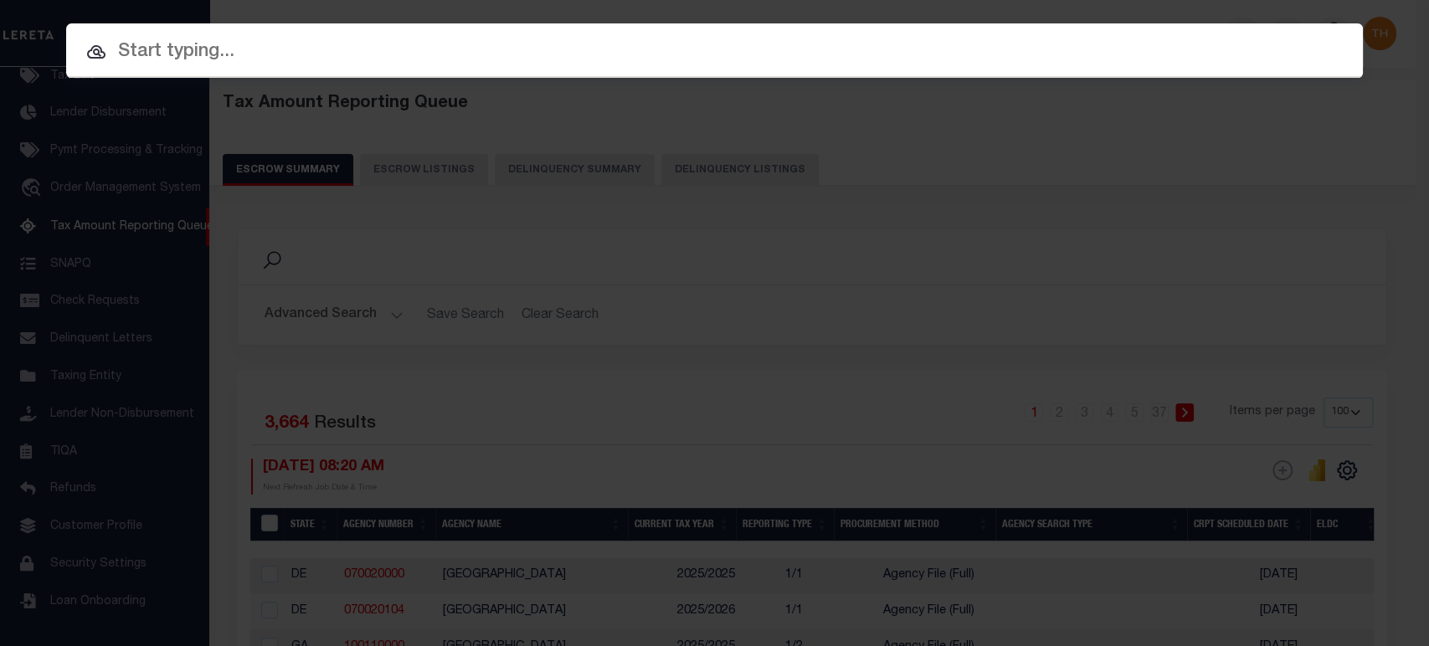
paste input "3243705"
type input "3243705"
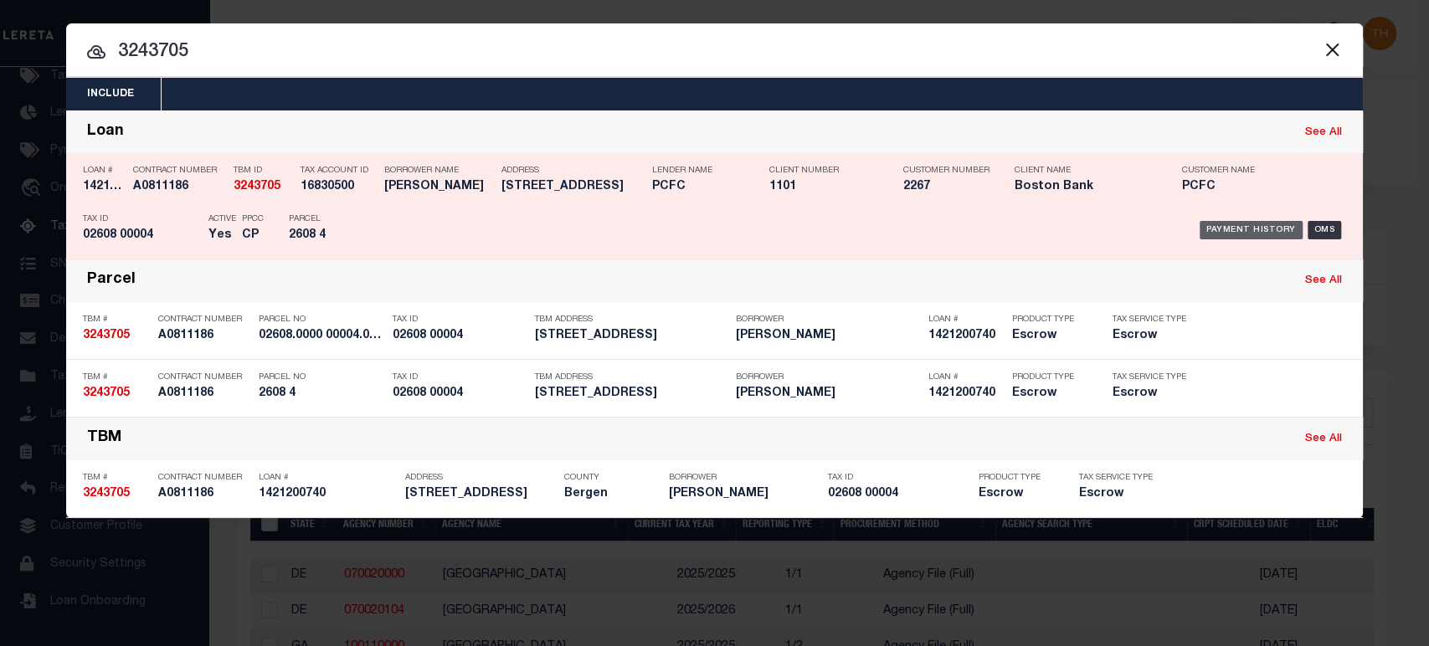
click at [1280, 233] on div "Payment History" at bounding box center [1251, 230] width 103 height 18
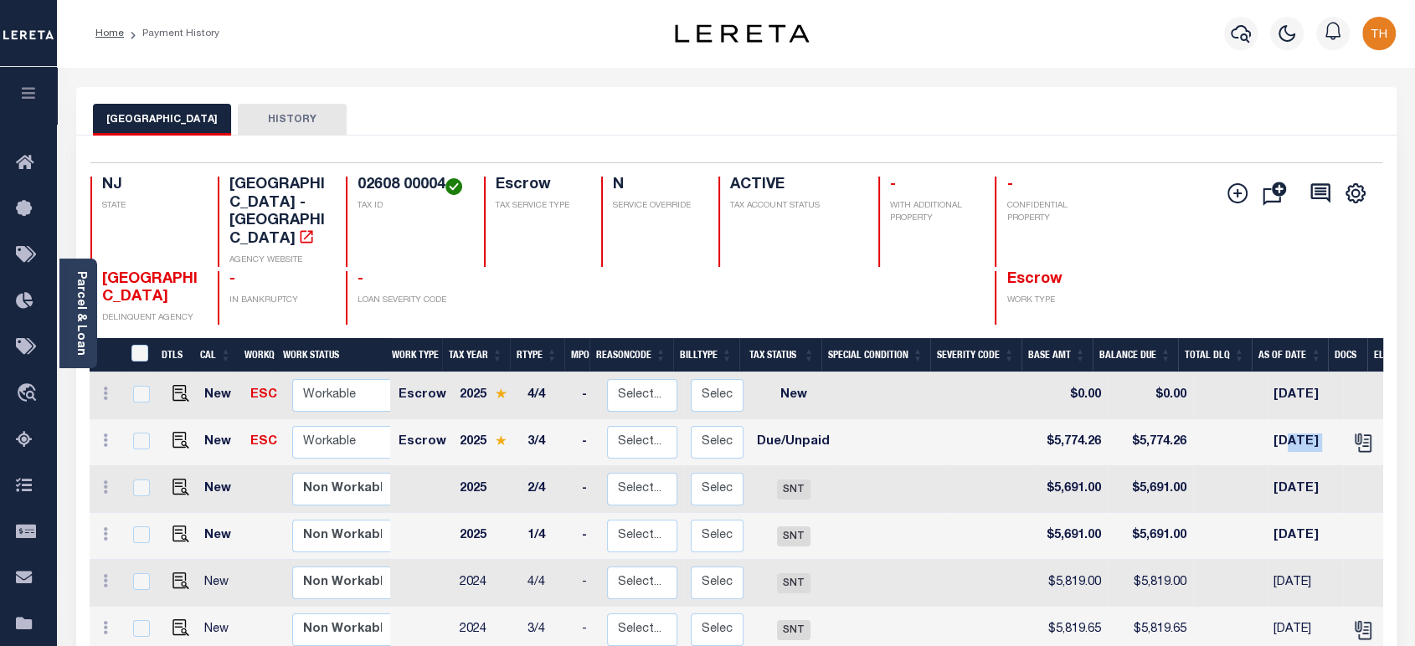
scroll to position [0, 361]
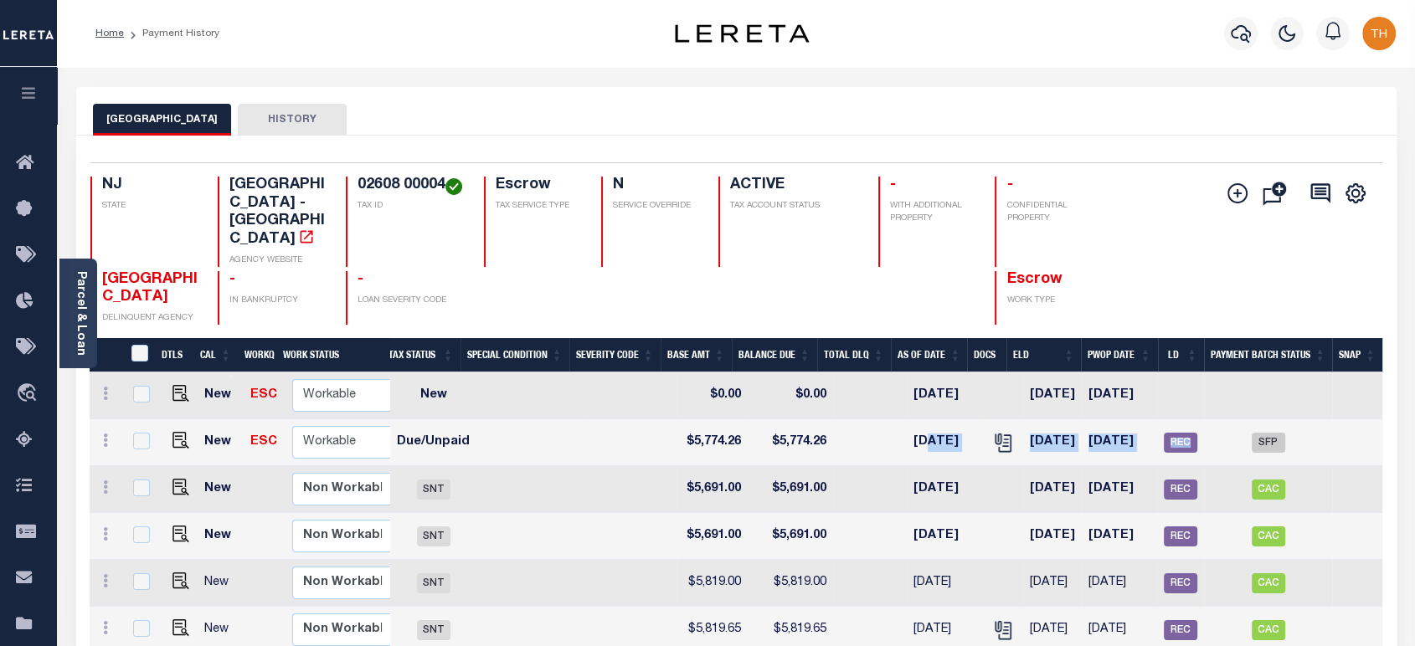
drag, startPoint x: 1270, startPoint y: 410, endPoint x: 1212, endPoint y: 414, distance: 57.9
click at [1212, 419] on tr "New ESC Non Workable Workable Escrow 2025 3/4 - Select... Payment Reversal Taxa…" at bounding box center [556, 442] width 1653 height 47
click at [1183, 433] on span "REC" at bounding box center [1180, 443] width 33 height 20
checkbox input "true"
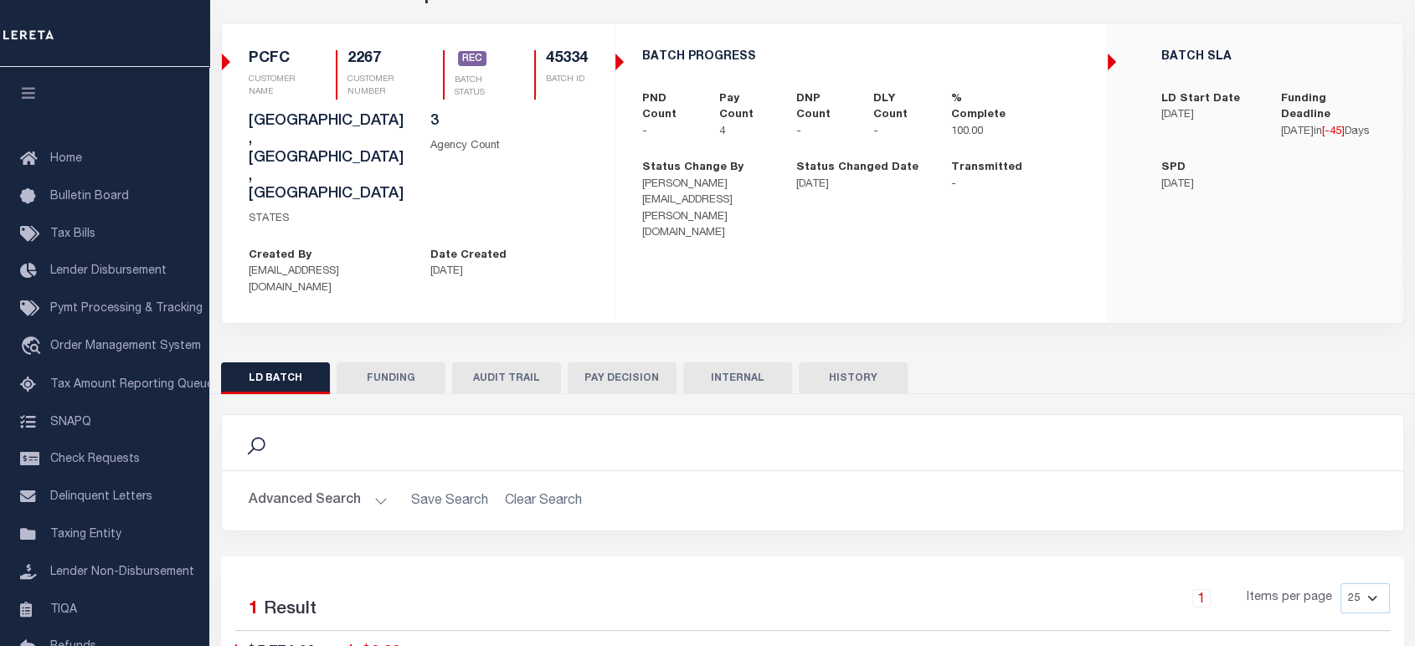
scroll to position [221, 0]
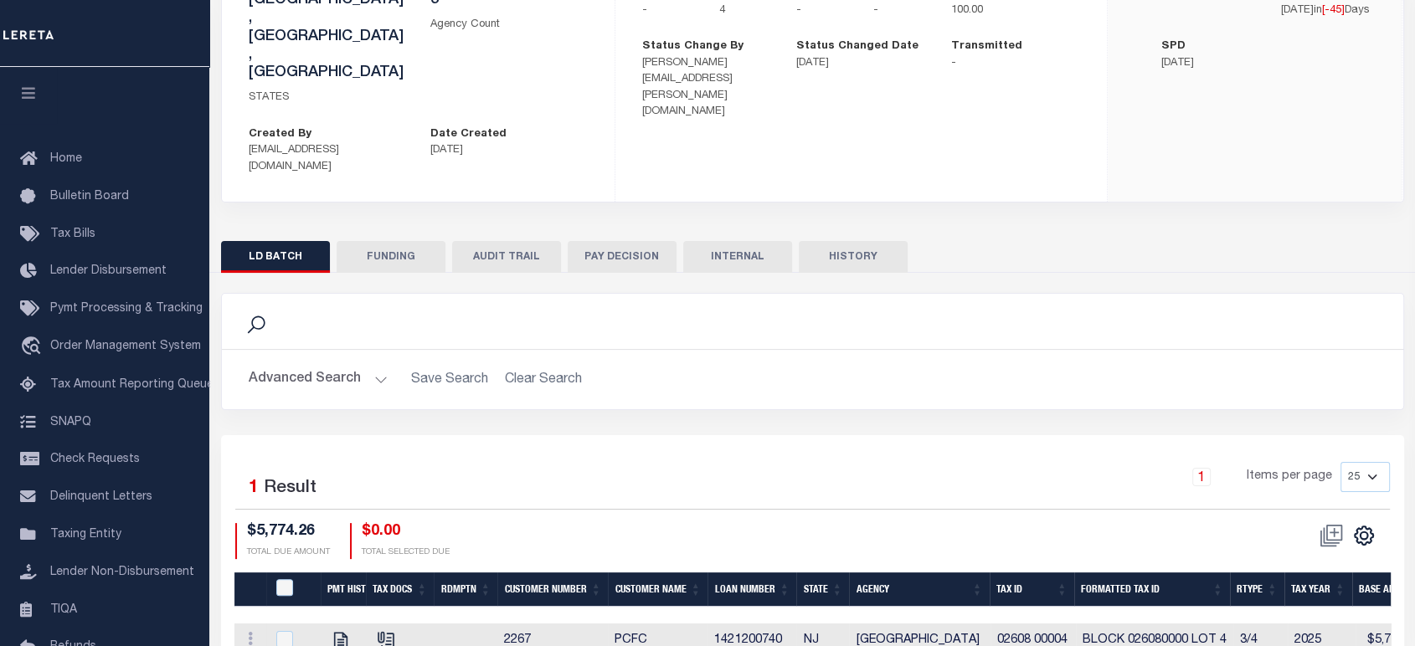
click at [405, 241] on button "FUNDING" at bounding box center [391, 257] width 109 height 32
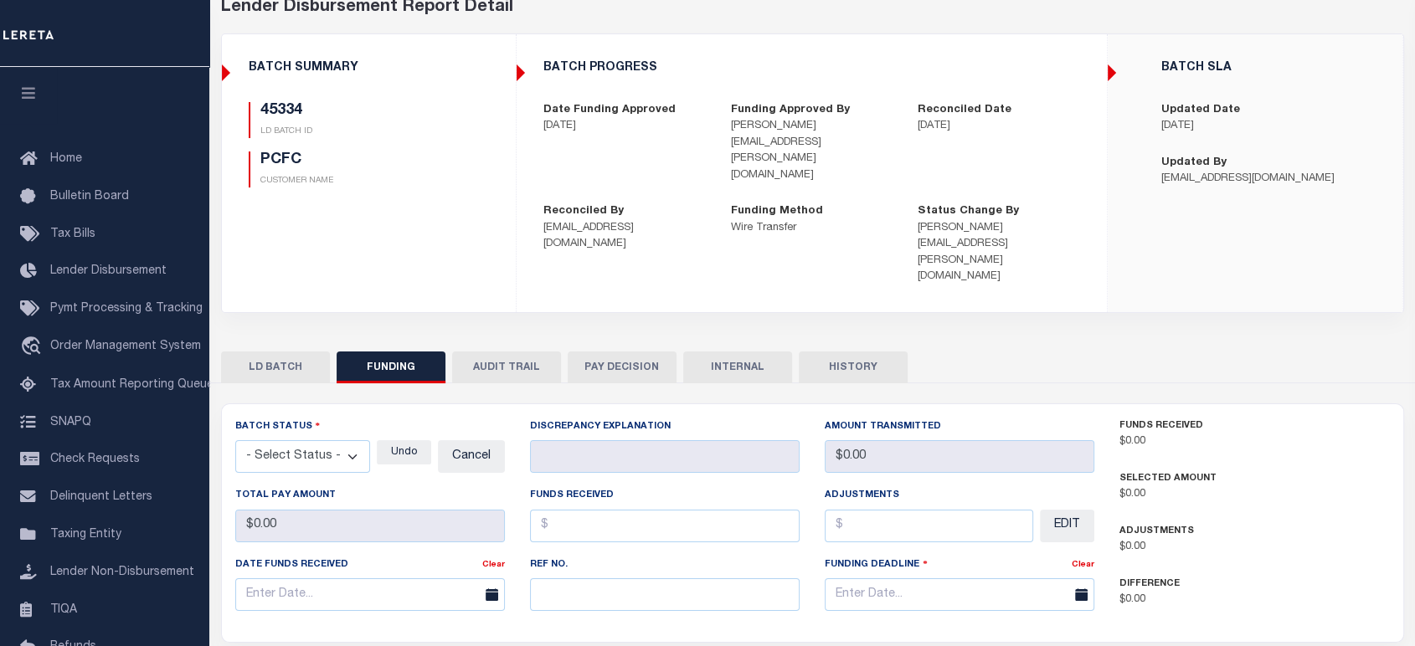
type input "$18,591.52"
type input "$0"
type input "[DATE]"
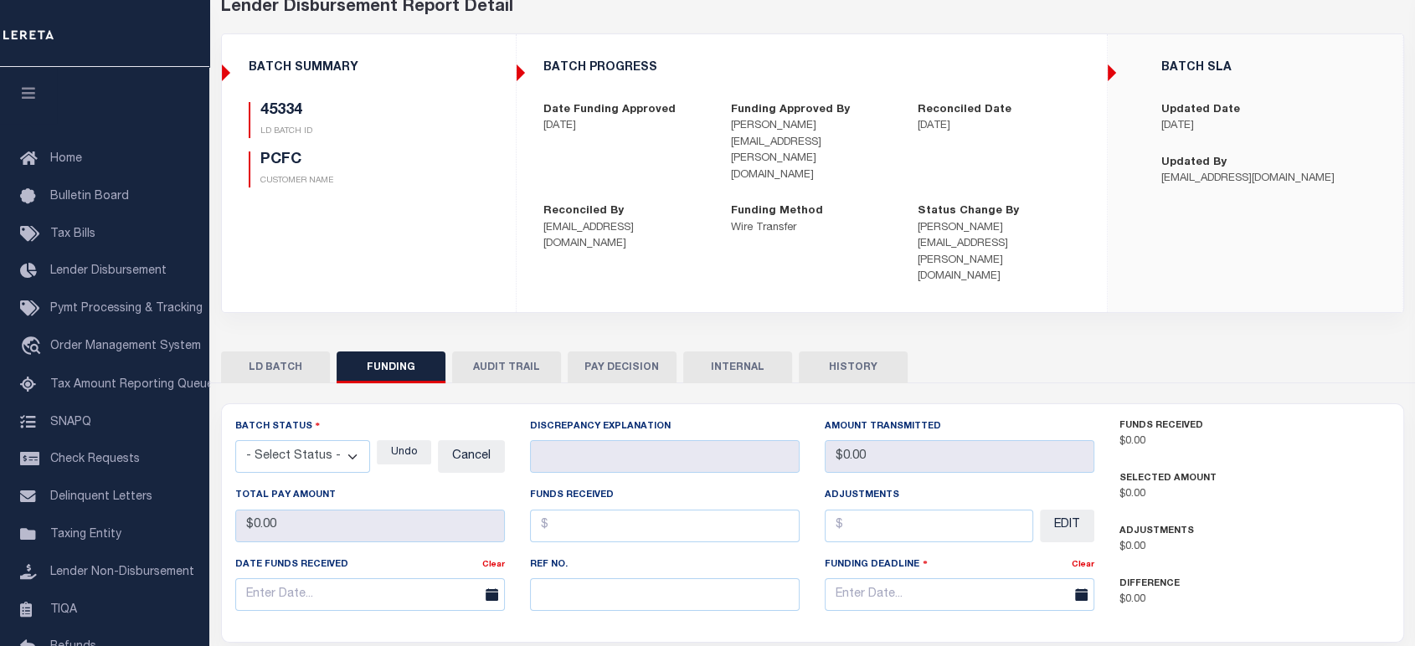
type input "20250725MMQFMP2700183607250953FT03"
type input "07/28/2025"
select select "100"
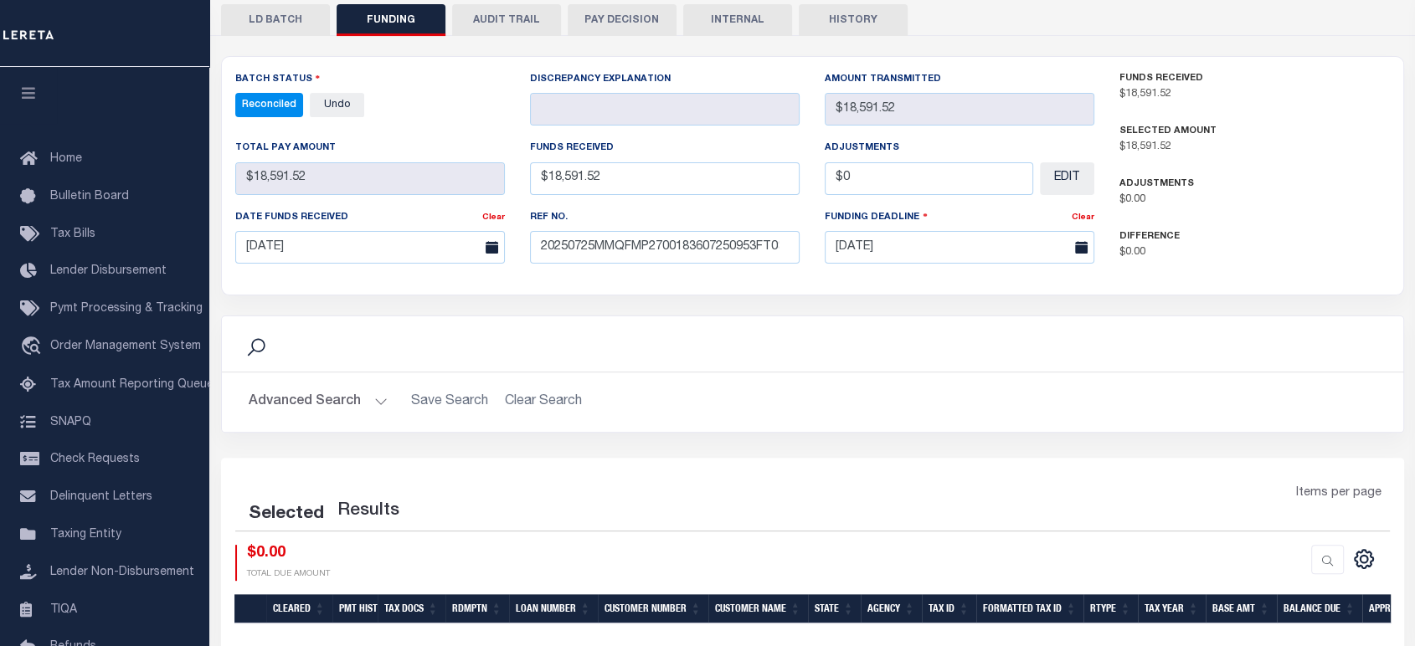
select select "100"
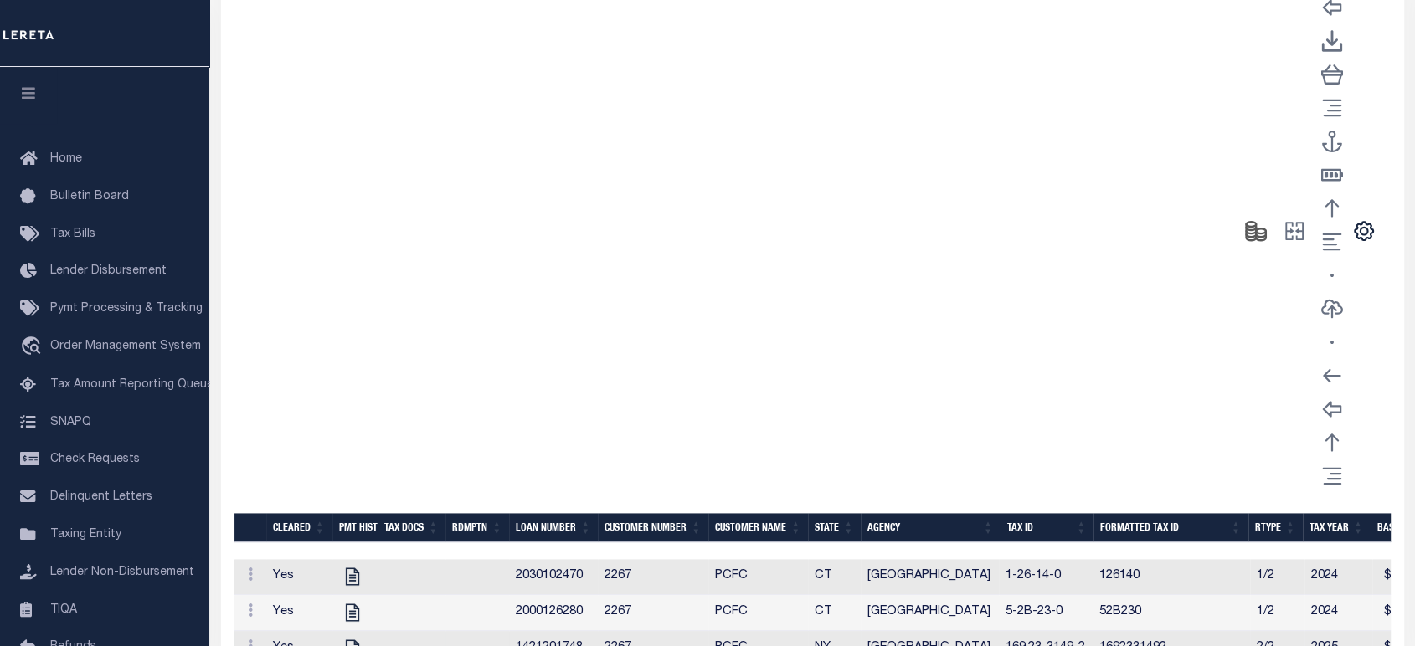
scroll to position [1072, 0]
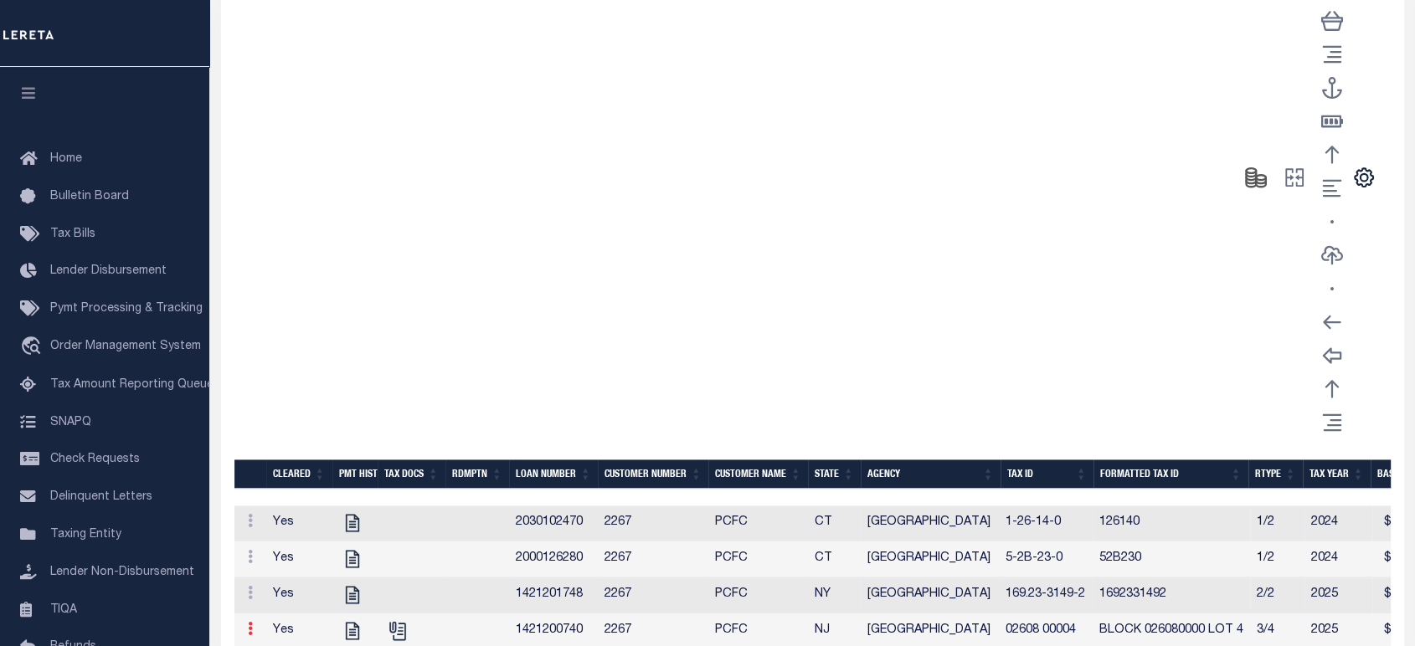
click at [244, 624] on link at bounding box center [250, 630] width 18 height 13
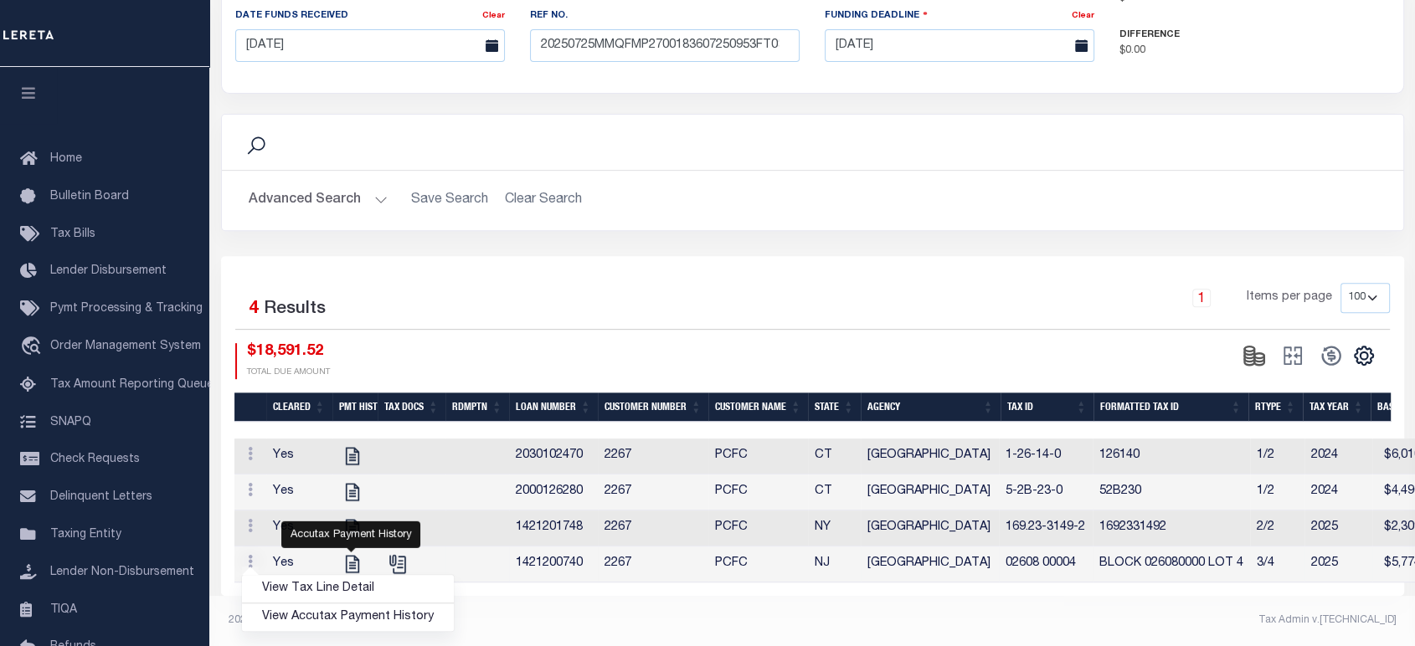
scroll to position [575, 0]
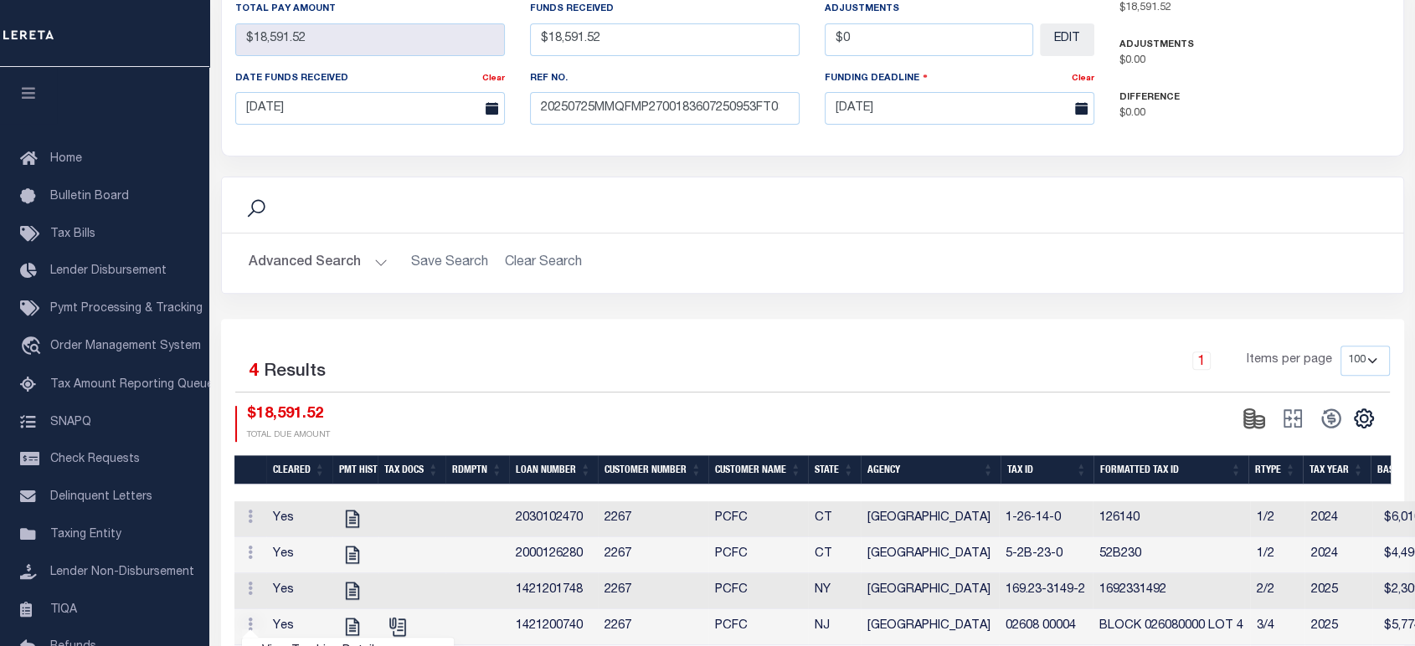
click at [252, 618] on icon at bounding box center [250, 624] width 5 height 13
